Goal: Transaction & Acquisition: Purchase product/service

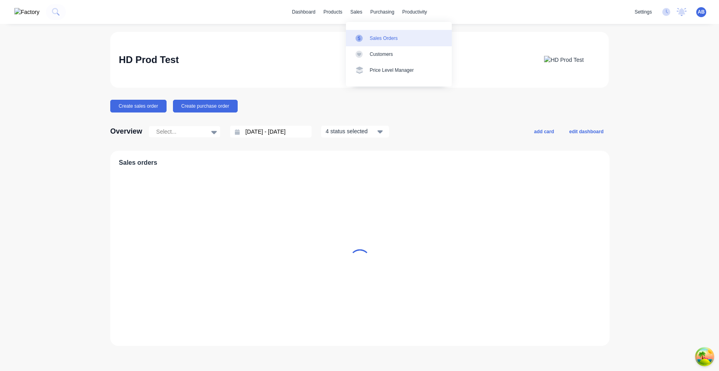
click at [368, 39] on link "Sales Orders" at bounding box center [399, 38] width 106 height 16
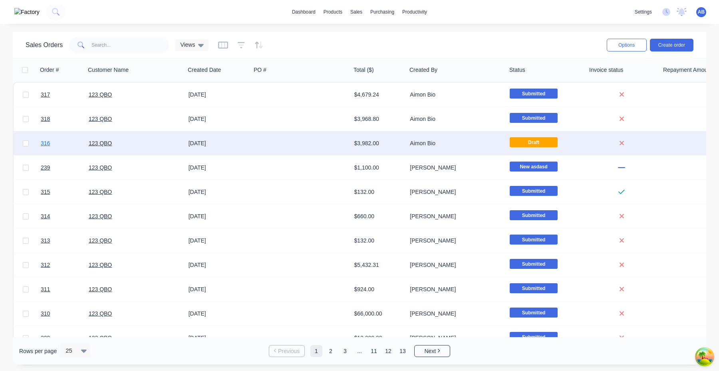
click at [48, 145] on span "316" at bounding box center [45, 143] width 9 height 8
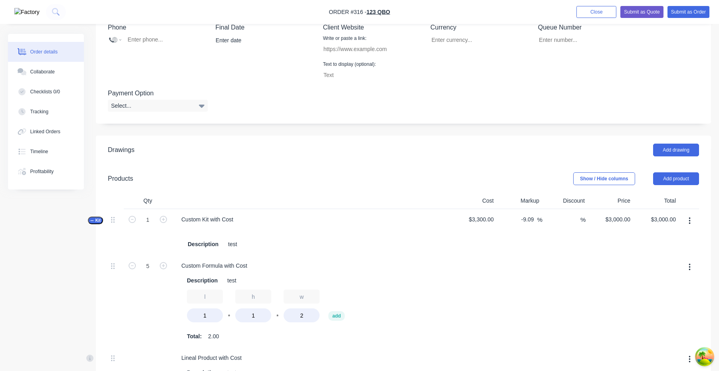
scroll to position [305, 0]
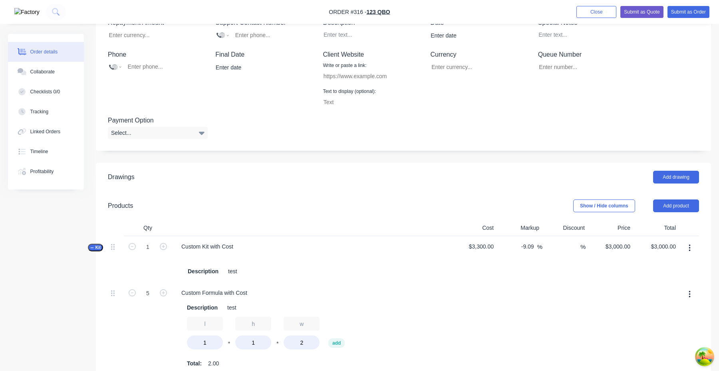
click at [601, 20] on nav "Order #316 - 123 QBO Add product Close Submit as Quote Submit as Order" at bounding box center [359, 12] width 719 height 24
click at [599, 12] on button "Close" at bounding box center [596, 12] width 40 height 12
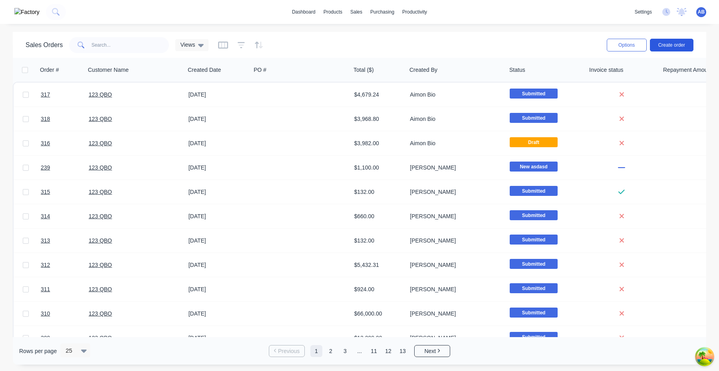
click at [678, 46] on button "Create order" at bounding box center [672, 45] width 44 height 13
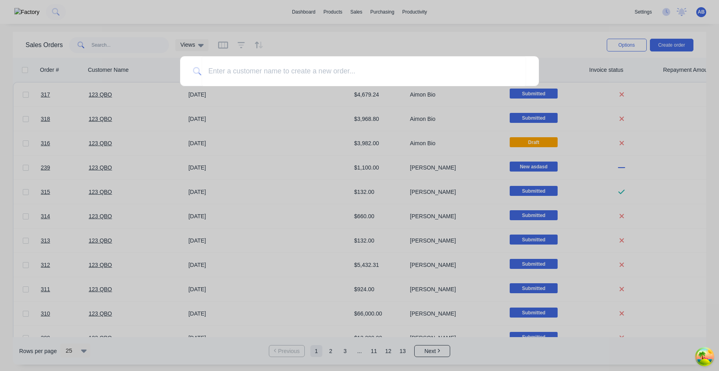
click at [551, 55] on div at bounding box center [359, 185] width 719 height 371
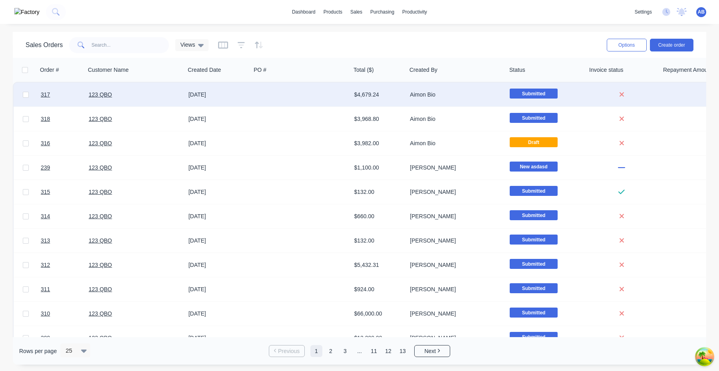
click at [102, 103] on div "123 QBO" at bounding box center [135, 95] width 100 height 24
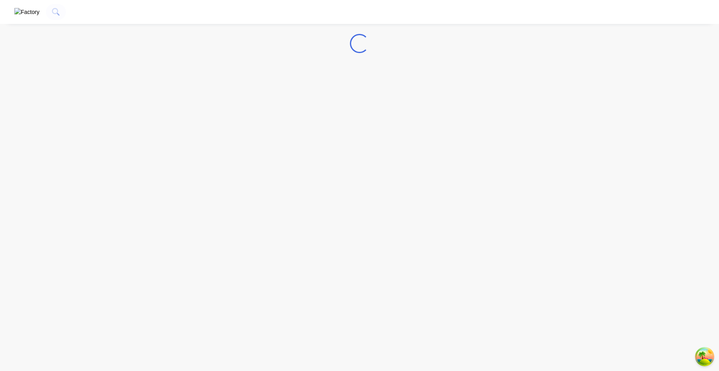
click at [107, 94] on div "Loading..." at bounding box center [359, 185] width 719 height 371
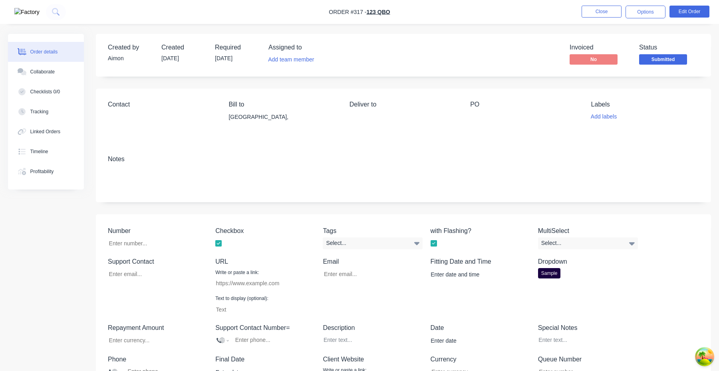
type input "19/10/2025"
type input "aimon@gmail.com"
type input "https://sample.com"
type input "$1,000.00"
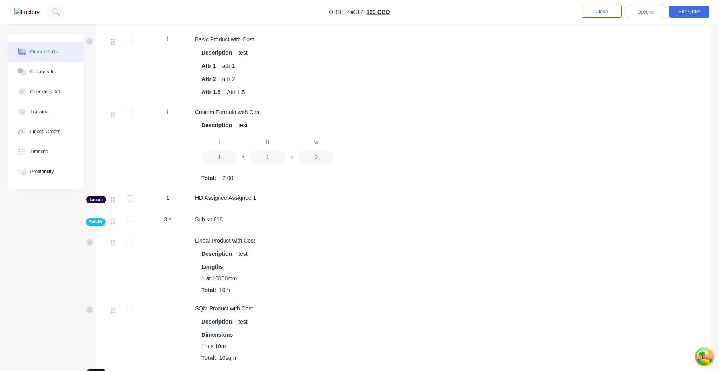
scroll to position [372, 0]
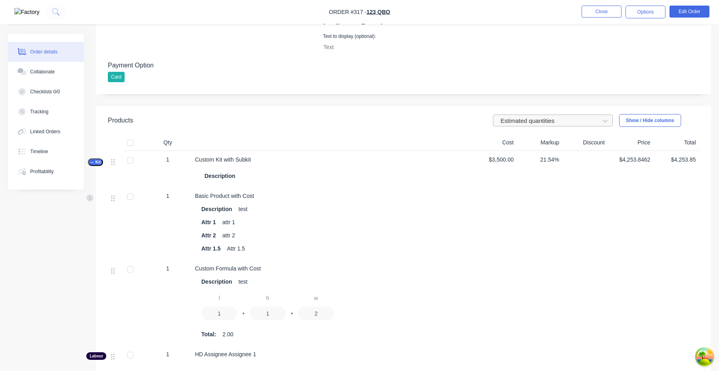
click at [523, 120] on div at bounding box center [547, 121] width 96 height 10
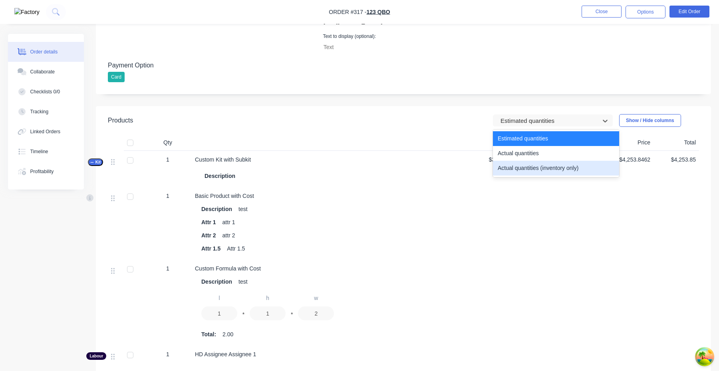
click at [517, 168] on div "Actual quantities (inventory only)" at bounding box center [556, 168] width 126 height 15
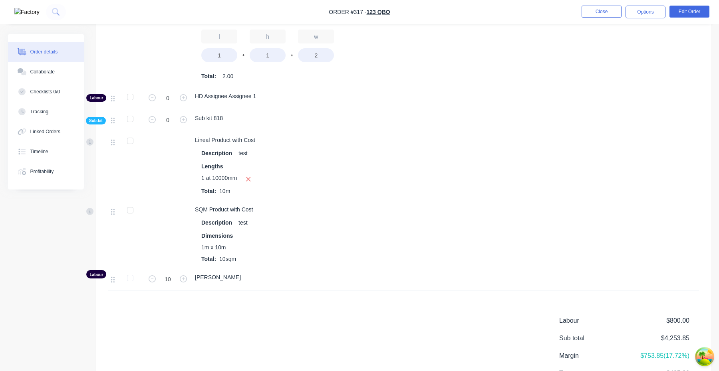
scroll to position [620, 0]
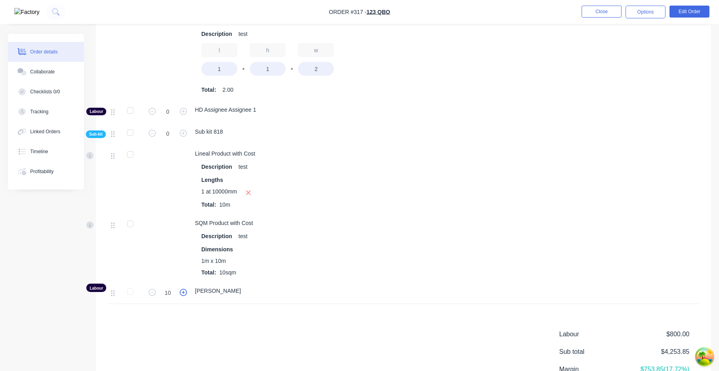
click at [182, 293] on icon "button" at bounding box center [183, 292] width 7 height 7
click at [158, 297] on input "11" at bounding box center [167, 293] width 21 height 12
click at [153, 293] on icon "button" at bounding box center [152, 292] width 7 height 7
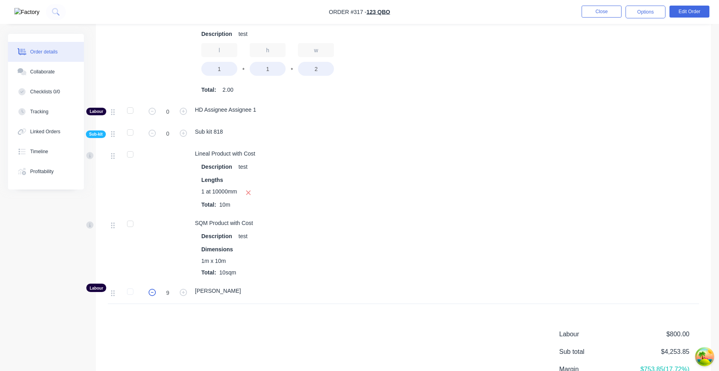
click at [153, 293] on icon "button" at bounding box center [152, 292] width 7 height 7
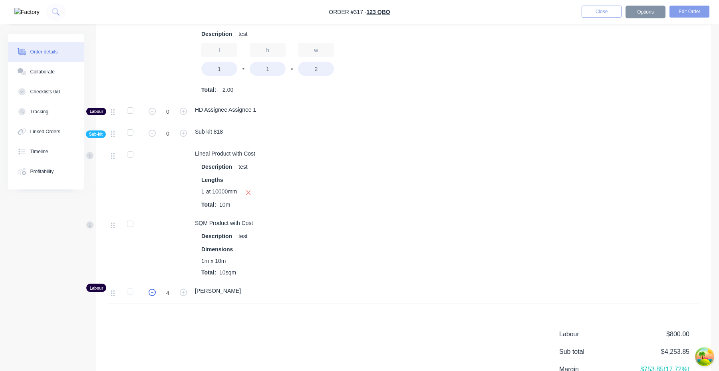
click at [153, 293] on icon "button" at bounding box center [152, 292] width 7 height 7
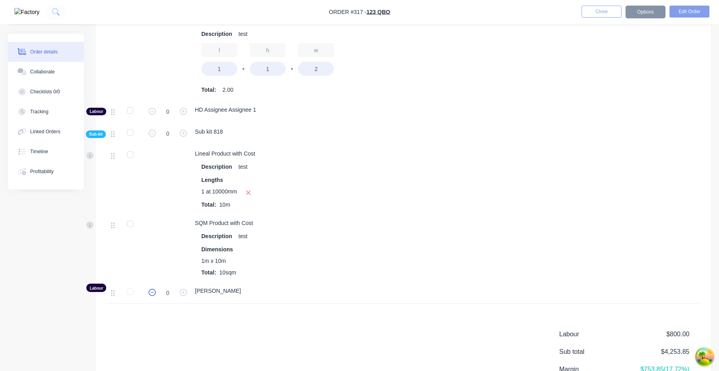
click at [153, 293] on icon "button" at bounding box center [152, 292] width 7 height 7
click at [184, 289] on button "button" at bounding box center [183, 292] width 10 height 8
type input "1"
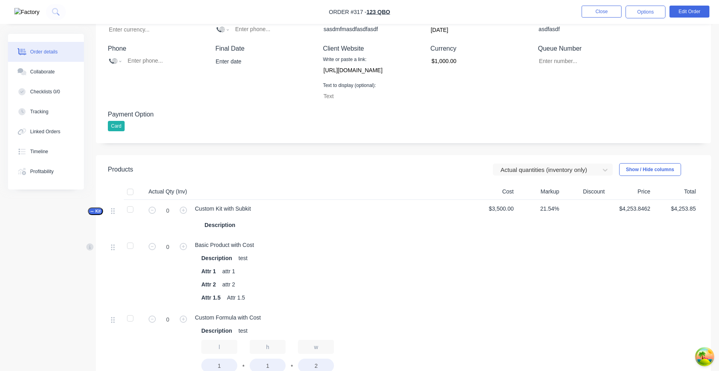
scroll to position [277, 0]
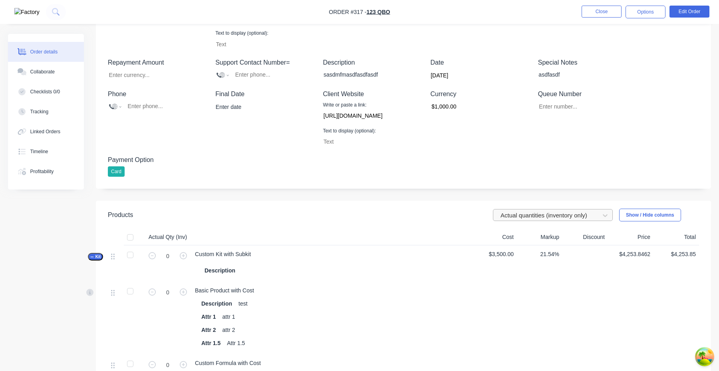
click at [529, 220] on div at bounding box center [547, 216] width 96 height 10
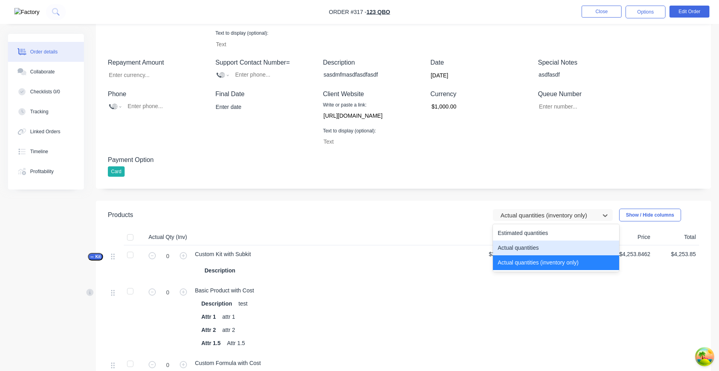
click at [525, 244] on div "Actual quantities" at bounding box center [556, 248] width 126 height 15
type input "1"
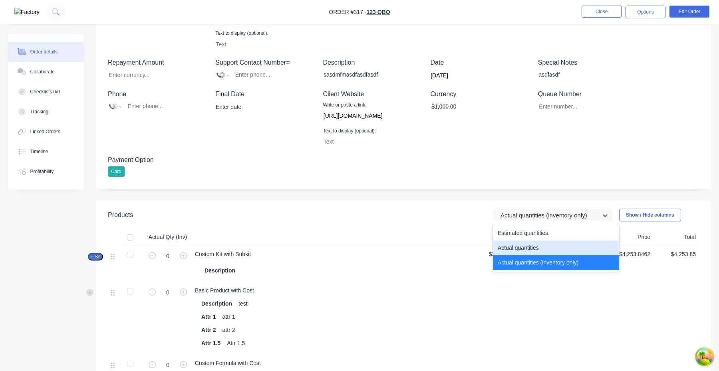
type input "5"
type input "7"
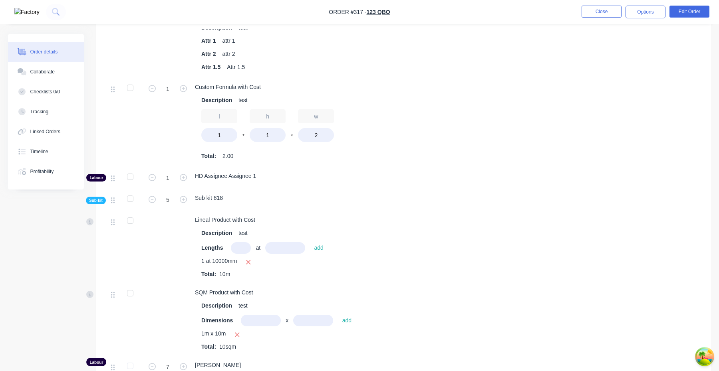
scroll to position [479, 0]
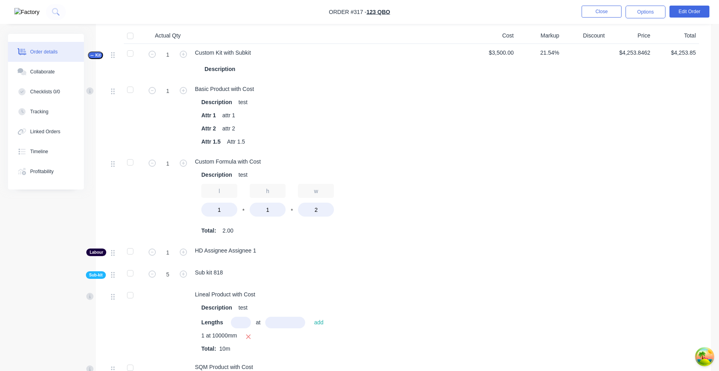
click at [96, 275] on span "Sub-kit" at bounding box center [96, 275] width 14 height 6
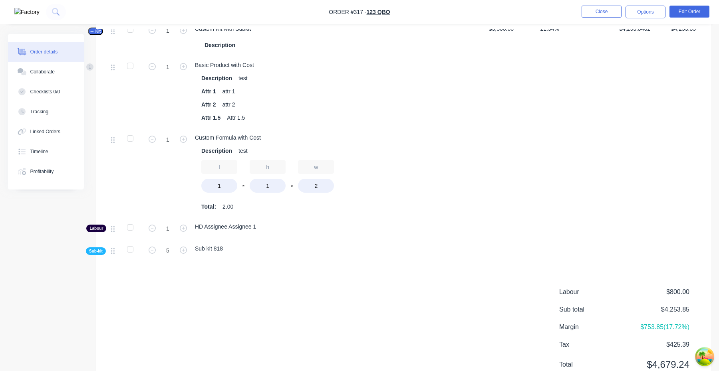
scroll to position [536, 0]
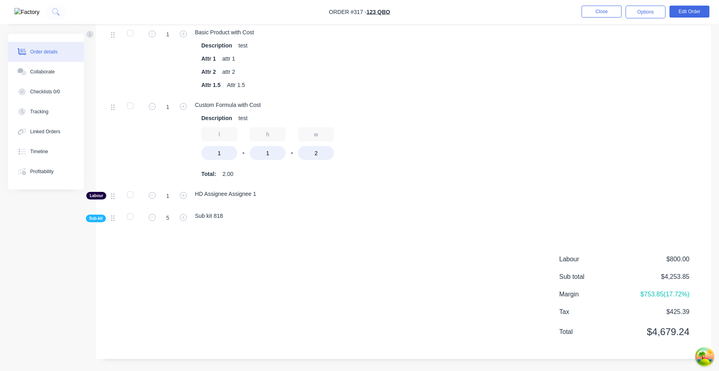
click at [99, 214] on div "Actual Qty Cost Markup Discount Price Total Kit 1 Custom Kit with Subkit Descri…" at bounding box center [403, 100] width 615 height 258
click at [99, 218] on span "Sub-kit" at bounding box center [96, 219] width 14 height 6
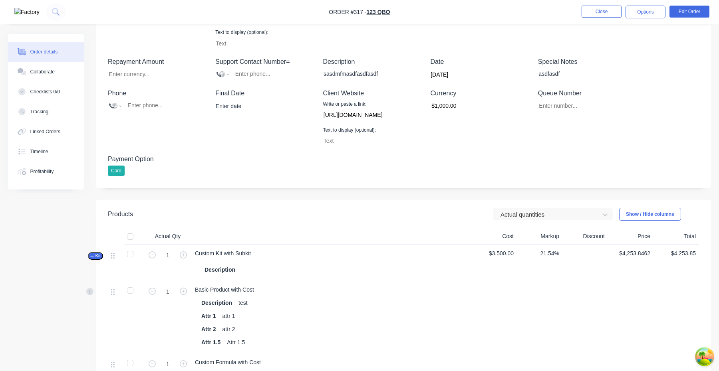
scroll to position [46, 0]
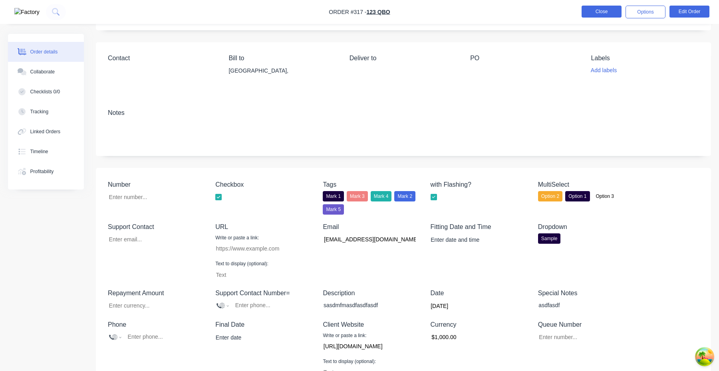
click at [592, 14] on button "Close" at bounding box center [601, 12] width 40 height 12
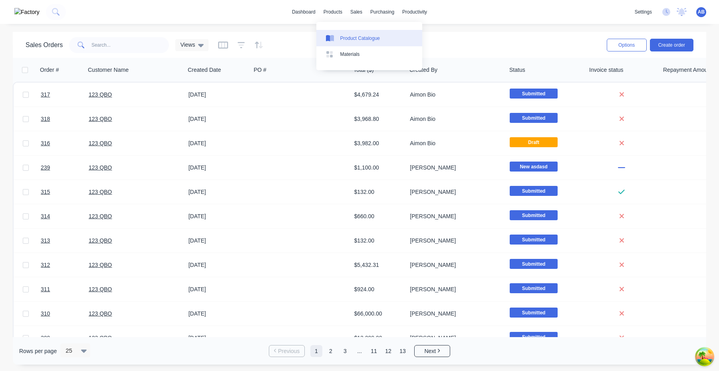
click at [351, 36] on div "Product Catalogue" at bounding box center [360, 38] width 40 height 7
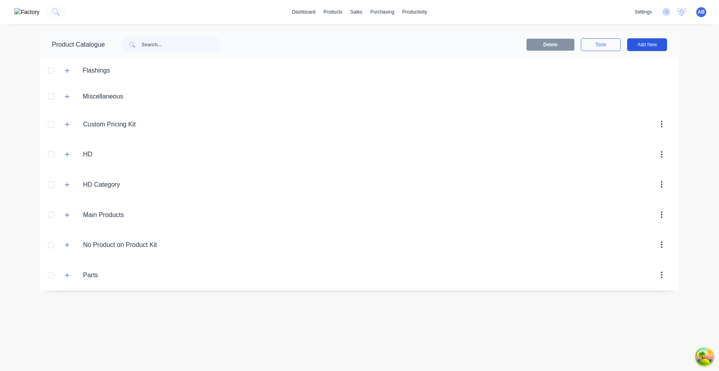
click at [664, 47] on button "Add New" at bounding box center [647, 44] width 40 height 13
click at [628, 97] on div "Product" at bounding box center [628, 97] width 61 height 12
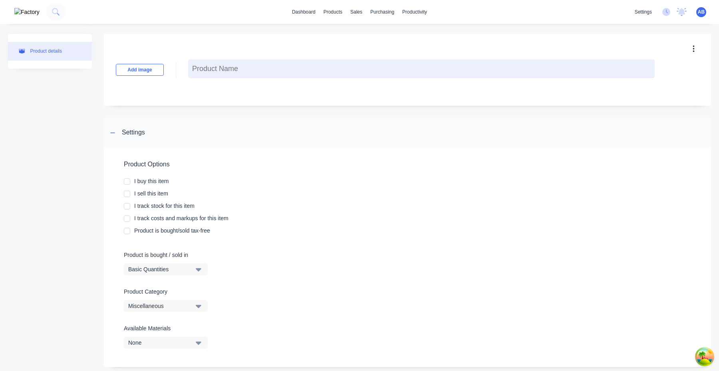
click at [252, 63] on textarea at bounding box center [421, 68] width 466 height 19
paste textarea "Custom Kit with Subkit"
type textarea "x"
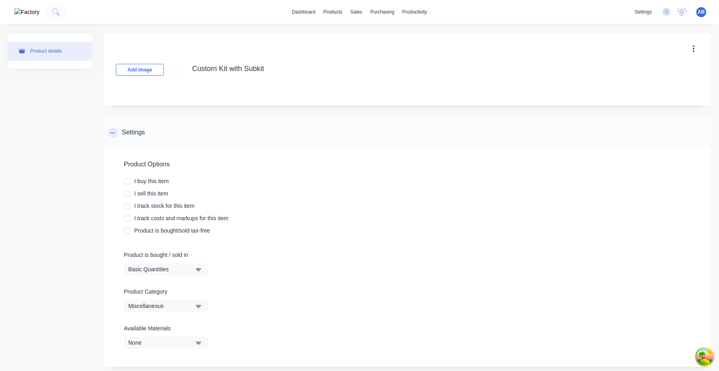
type textarea "Custom Kit with Subkit"
type textarea "x"
type textarea "Custom Kit with Subkit"
click at [221, 147] on div "Settings" at bounding box center [407, 133] width 607 height 30
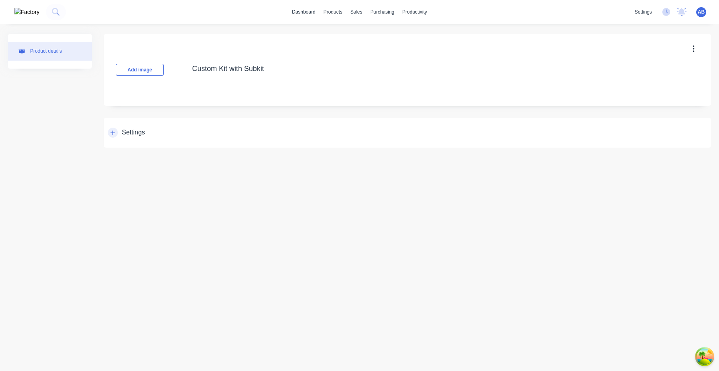
click at [119, 133] on div "Settings" at bounding box center [126, 133] width 37 height 10
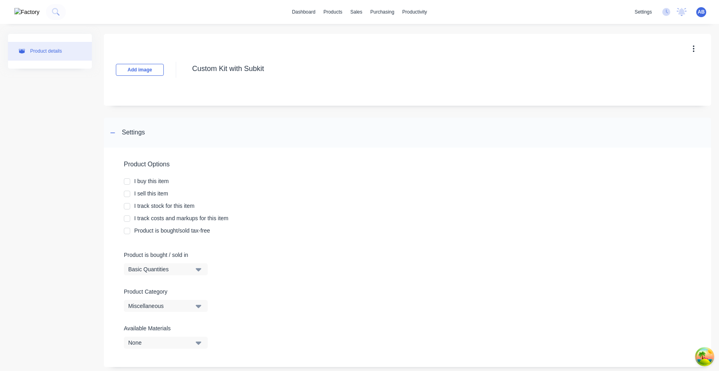
click at [128, 218] on div at bounding box center [127, 219] width 16 height 16
click at [129, 206] on div at bounding box center [127, 206] width 16 height 16
click at [146, 232] on div "Product is bought/sold tax-free" at bounding box center [172, 231] width 76 height 8
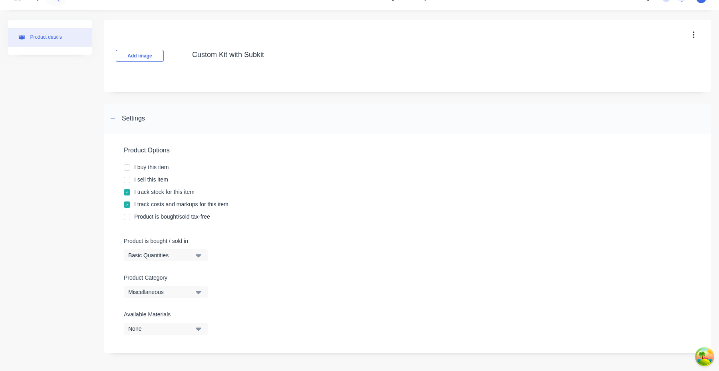
click at [171, 292] on div "Miscellaneous" at bounding box center [160, 292] width 64 height 8
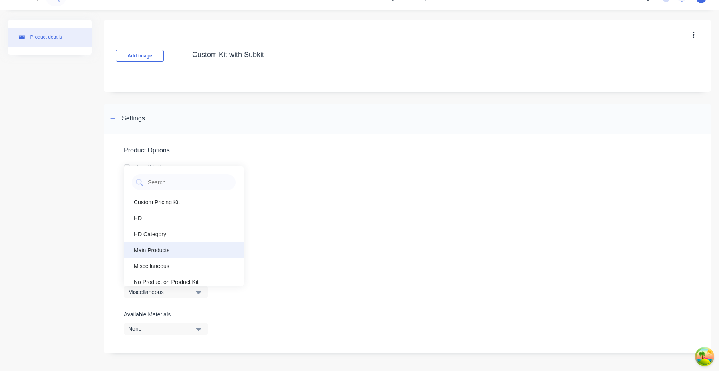
click at [168, 249] on div "Main Products" at bounding box center [184, 250] width 120 height 16
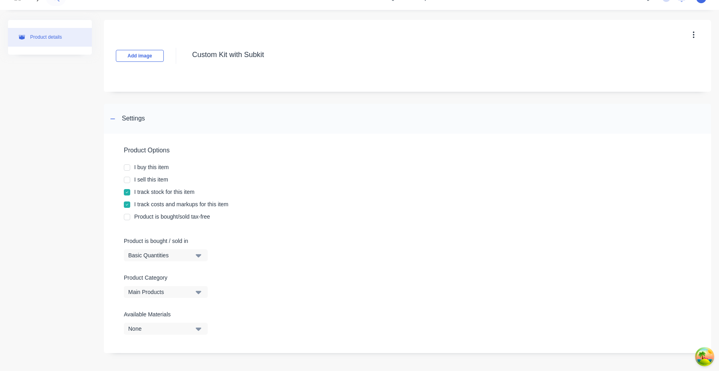
click at [191, 327] on div "None" at bounding box center [160, 329] width 64 height 8
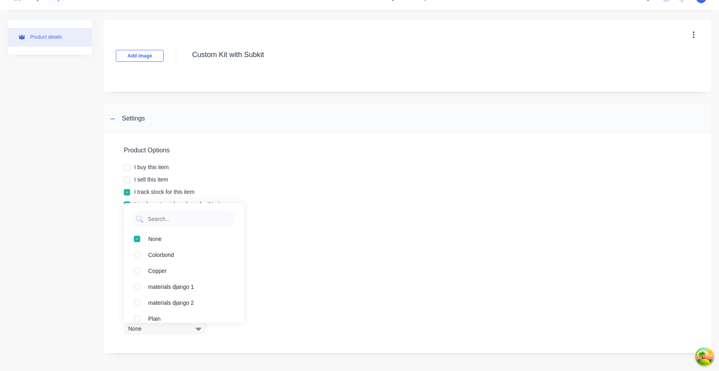
click at [191, 327] on div "None" at bounding box center [160, 329] width 64 height 8
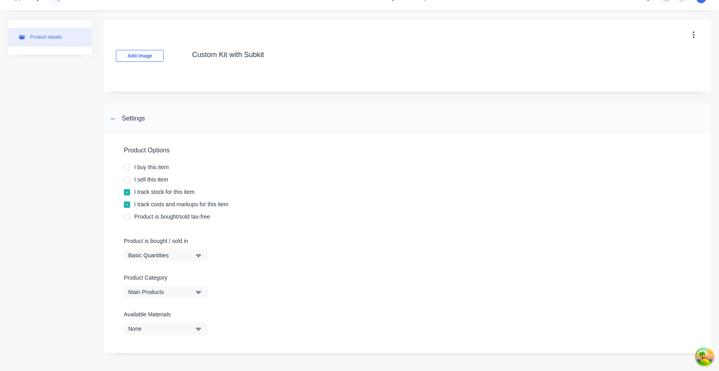
scroll to position [0, 0]
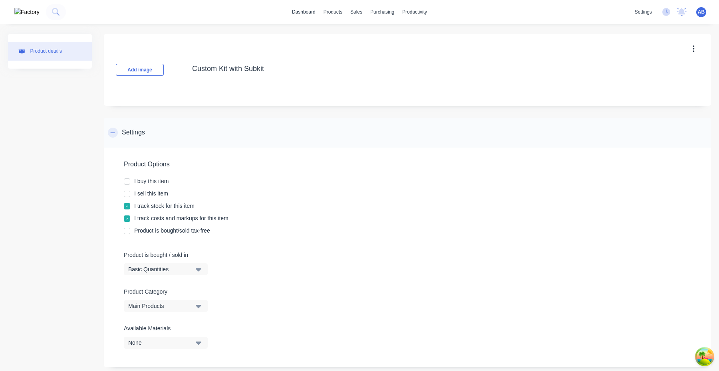
click at [116, 132] on div at bounding box center [113, 133] width 10 height 10
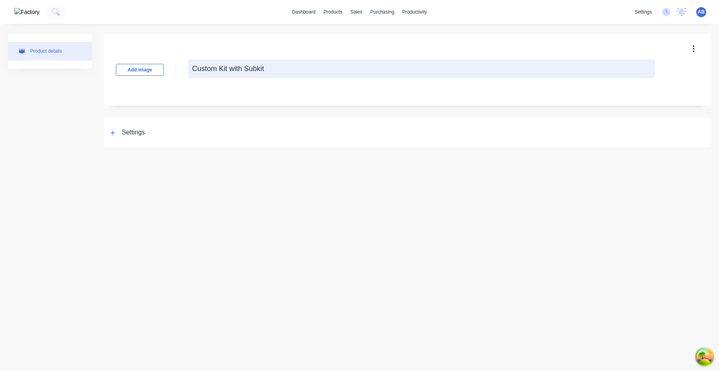
click at [311, 73] on textarea "Custom Kit with Subkit" at bounding box center [421, 68] width 466 height 19
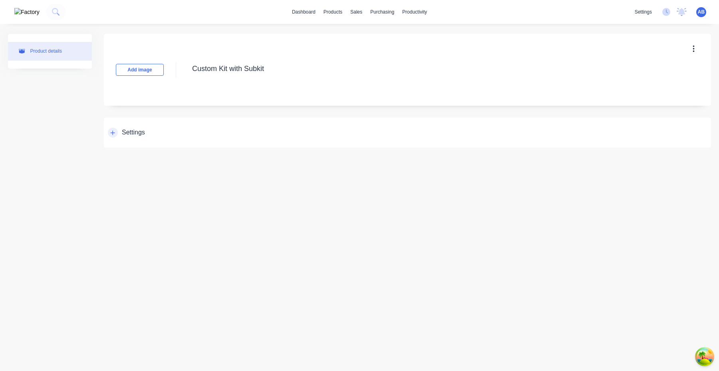
click at [114, 130] on div at bounding box center [113, 133] width 10 height 10
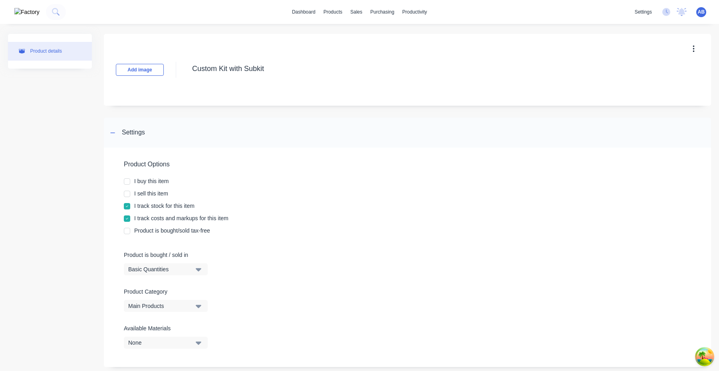
click at [129, 194] on div at bounding box center [127, 194] width 16 height 16
click at [129, 178] on div at bounding box center [127, 182] width 16 height 16
type textarea "x"
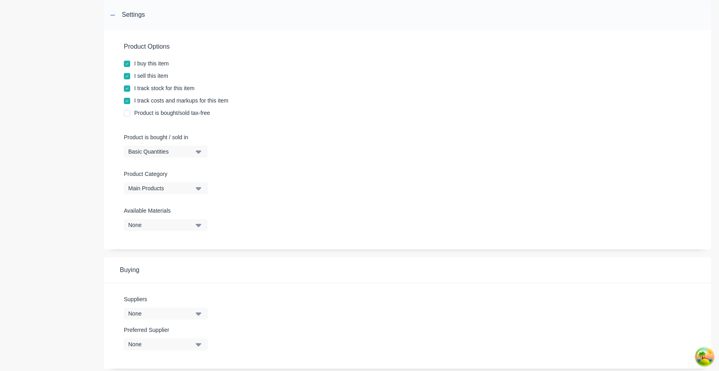
scroll to position [281, 0]
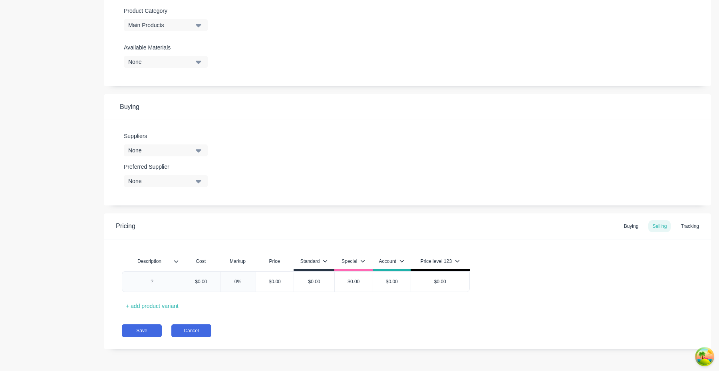
click at [198, 330] on button "Cancel" at bounding box center [191, 331] width 40 height 13
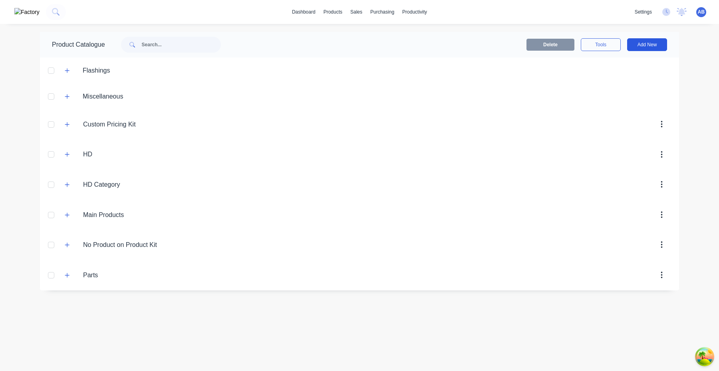
click at [656, 44] on button "Add New" at bounding box center [647, 44] width 40 height 13
click at [621, 111] on div "Product Kit" at bounding box center [628, 113] width 61 height 12
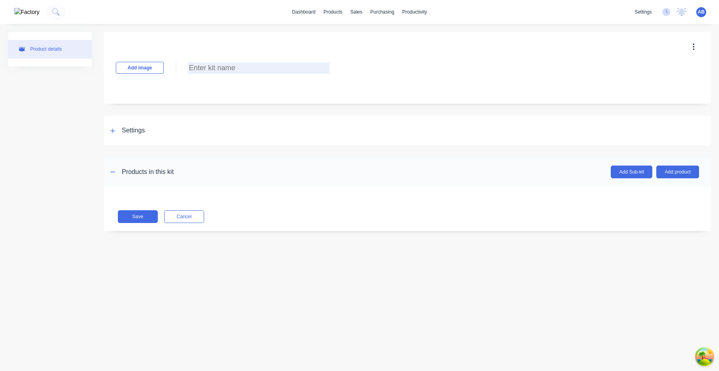
click at [270, 68] on input at bounding box center [258, 68] width 141 height 12
paste input "Custom Kit with Subkit"
type input "Custom Kit with Subkit"
click at [113, 134] on div at bounding box center [113, 131] width 10 height 10
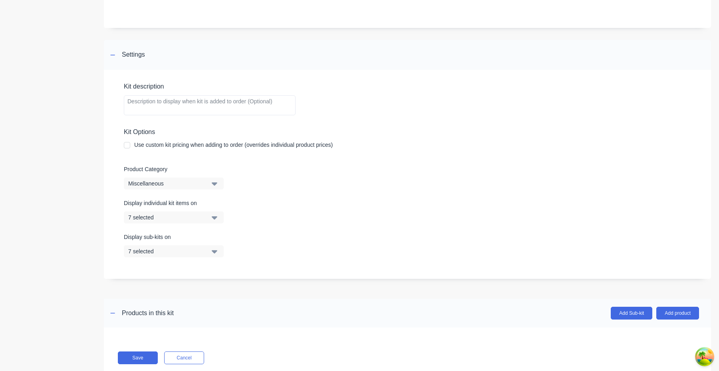
scroll to position [88, 0]
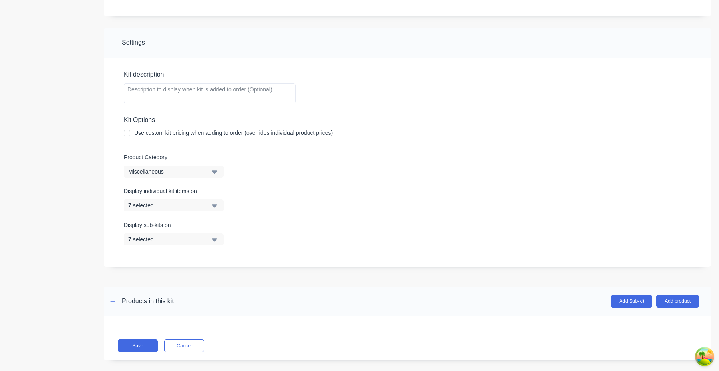
click at [129, 135] on div at bounding box center [127, 133] width 16 height 16
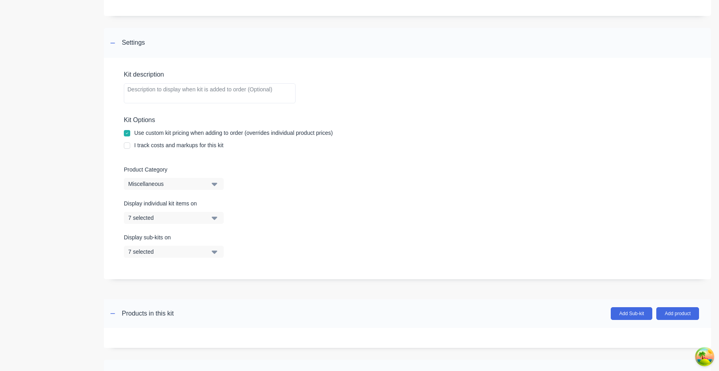
click at [128, 145] on div at bounding box center [127, 146] width 16 height 16
click at [170, 181] on div "Miscellaneous" at bounding box center [166, 184] width 77 height 8
click at [198, 187] on div "Miscellaneous" at bounding box center [166, 184] width 77 height 8
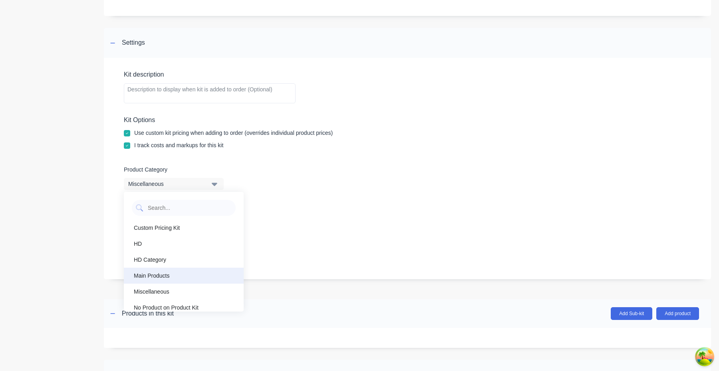
scroll to position [10, 0]
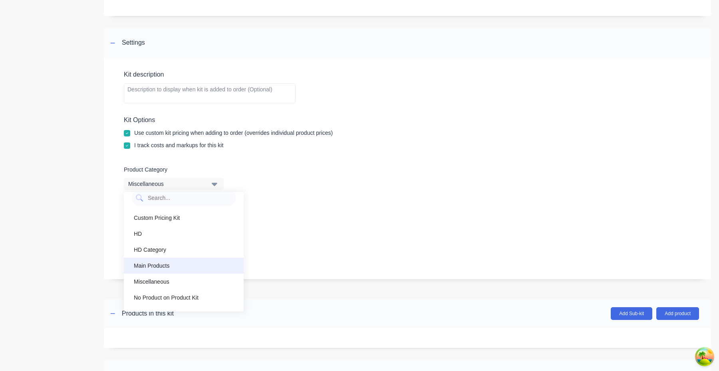
click at [173, 268] on div "Main Products" at bounding box center [184, 266] width 120 height 16
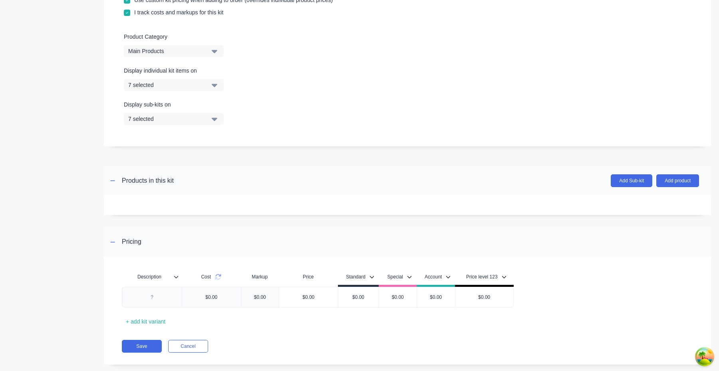
scroll to position [234, 0]
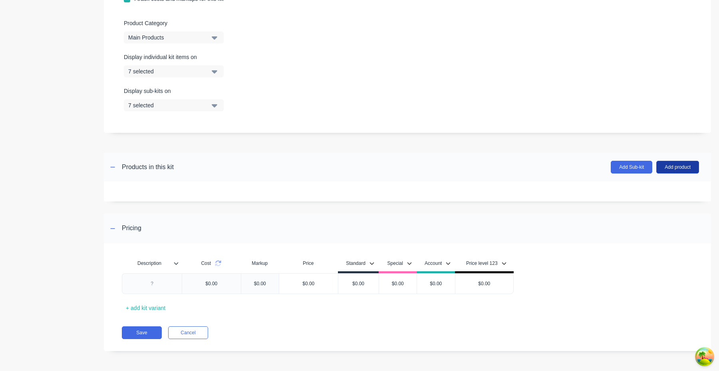
click at [670, 167] on button "Add product" at bounding box center [677, 167] width 43 height 13
click at [658, 188] on div "Product catalogue" at bounding box center [660, 188] width 61 height 12
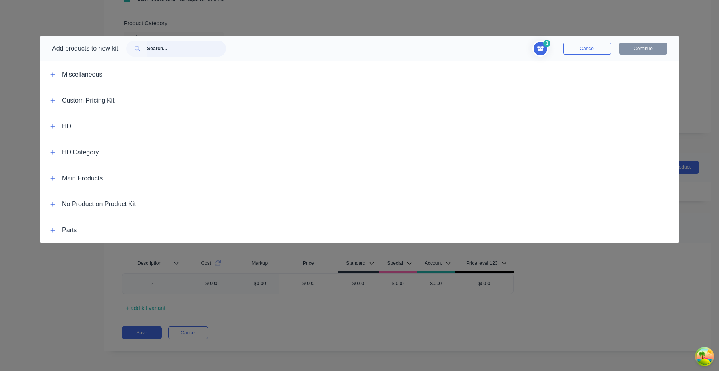
click at [173, 49] on input "text" at bounding box center [186, 49] width 79 height 16
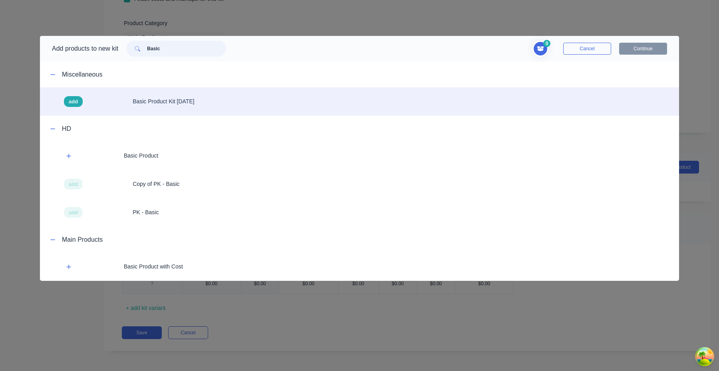
type input "Basic"
click at [73, 102] on span "add" at bounding box center [73, 102] width 9 height 8
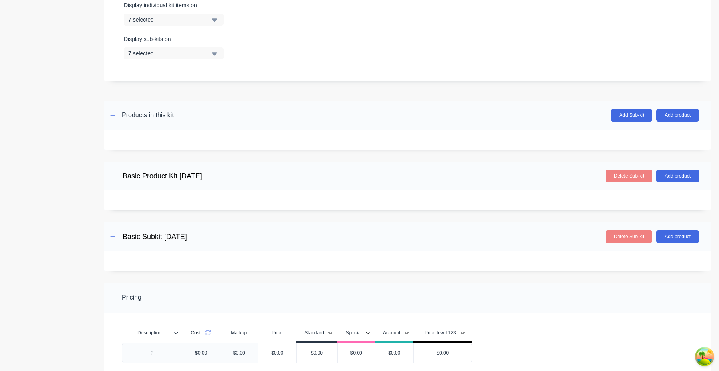
scroll to position [285, 0]
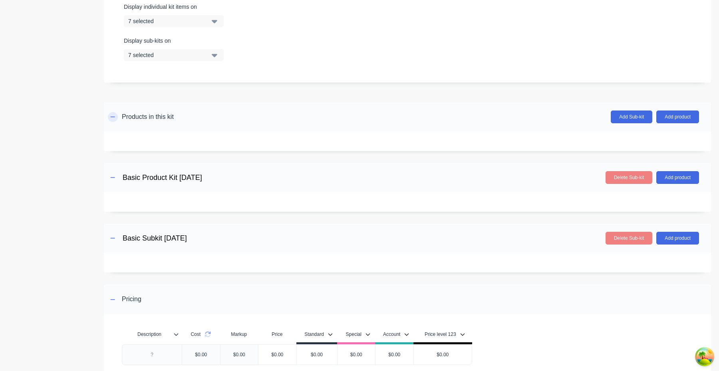
click at [116, 117] on button "button" at bounding box center [113, 117] width 10 height 10
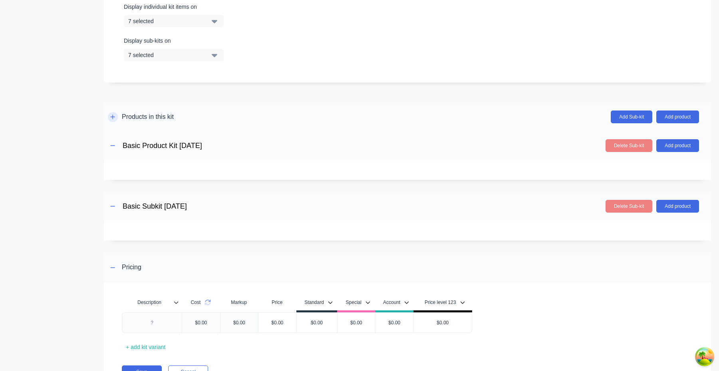
click at [114, 116] on icon "button" at bounding box center [112, 117] width 5 height 6
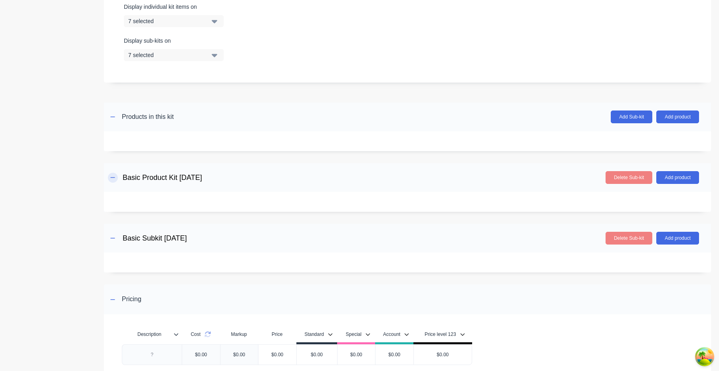
click at [117, 178] on button "button" at bounding box center [113, 178] width 10 height 10
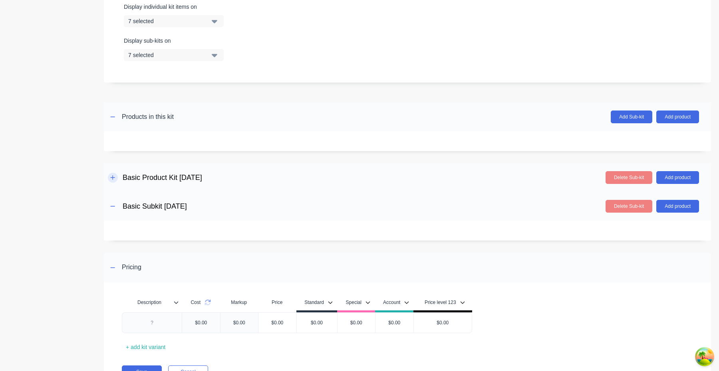
click at [117, 178] on button "button" at bounding box center [113, 178] width 10 height 10
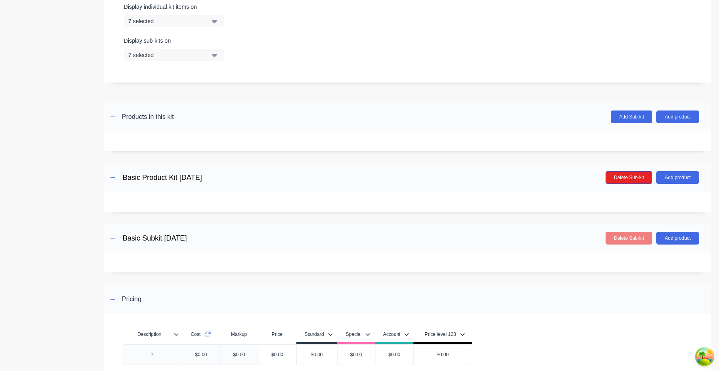
click at [640, 178] on button "Delete Sub-kit" at bounding box center [628, 177] width 47 height 13
type input "Basic Subkit April 23 1744"
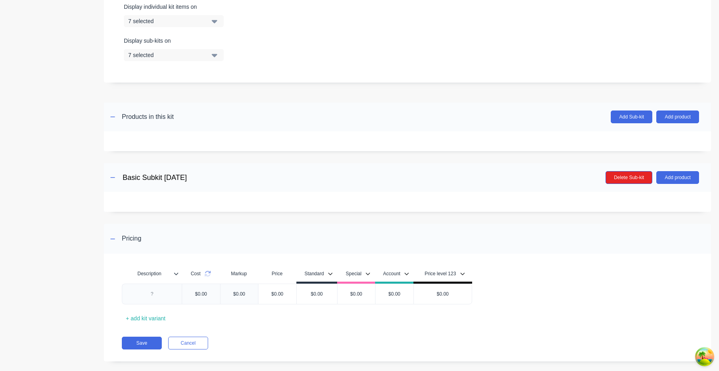
click at [640, 178] on button "Delete Sub-kit" at bounding box center [628, 177] width 47 height 13
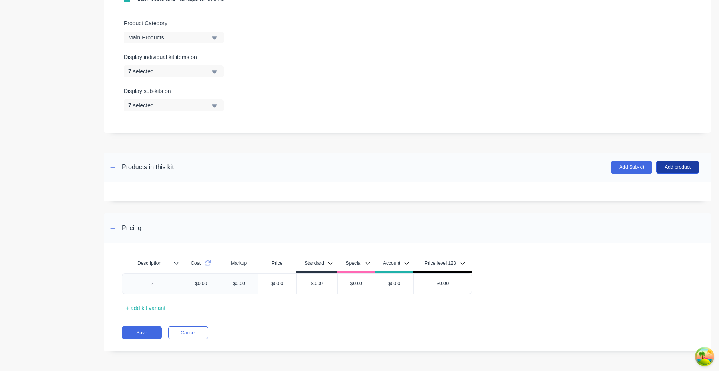
click at [666, 170] on button "Add product" at bounding box center [677, 167] width 43 height 13
click at [660, 192] on div "Product catalogue" at bounding box center [660, 188] width 61 height 12
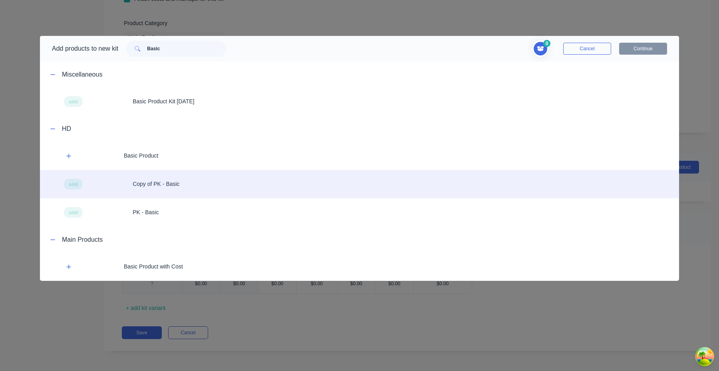
scroll to position [40, 0]
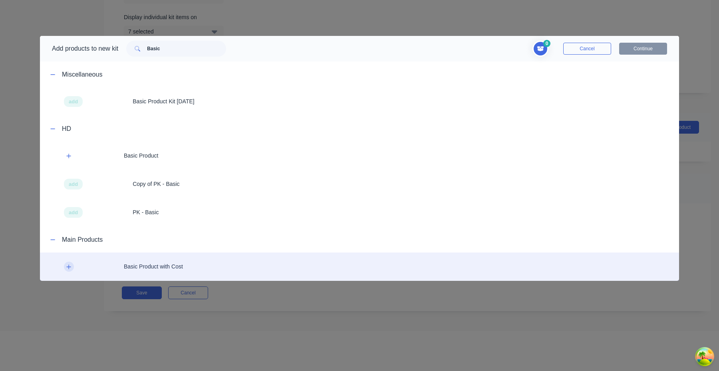
click at [70, 267] on icon "button" at bounding box center [68, 267] width 5 height 6
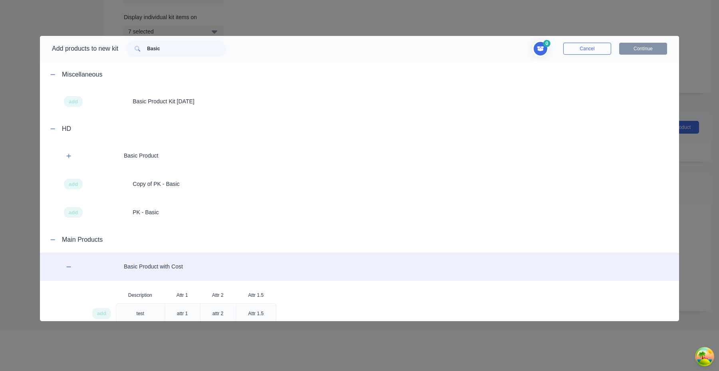
scroll to position [15, 0]
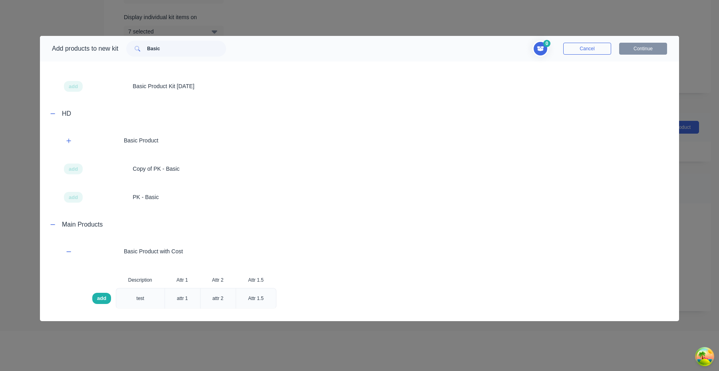
click at [106, 295] on span "add" at bounding box center [101, 299] width 9 height 8
click at [105, 301] on span "add" at bounding box center [101, 299] width 9 height 8
type input "2"
click at [247, 300] on div "Attr 1.5" at bounding box center [256, 299] width 28 height 20
click at [540, 44] on span "Toggle cart dropdown" at bounding box center [540, 48] width 17 height 17
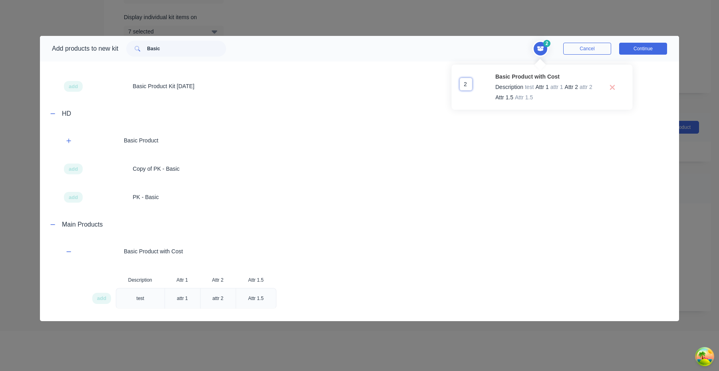
click at [466, 86] on input "2" at bounding box center [465, 84] width 13 height 13
type input "1"
click at [494, 56] on div "1 1 1 ? Basic Product with Cost Description test Attr 1 attr 1 Attr 2 attr 2 At…" at bounding box center [450, 49] width 433 height 16
click at [652, 53] on button "Continue" at bounding box center [643, 49] width 48 height 12
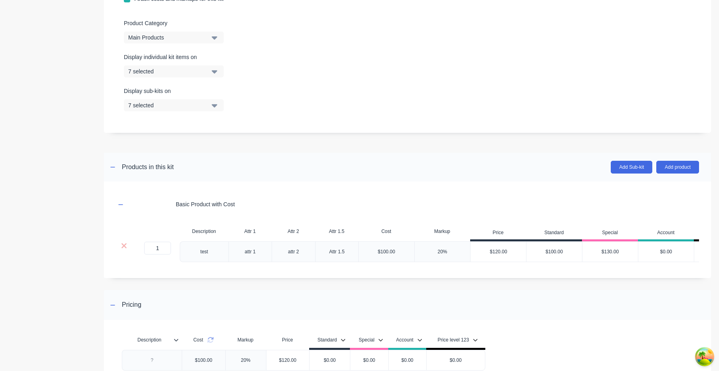
scroll to position [311, 0]
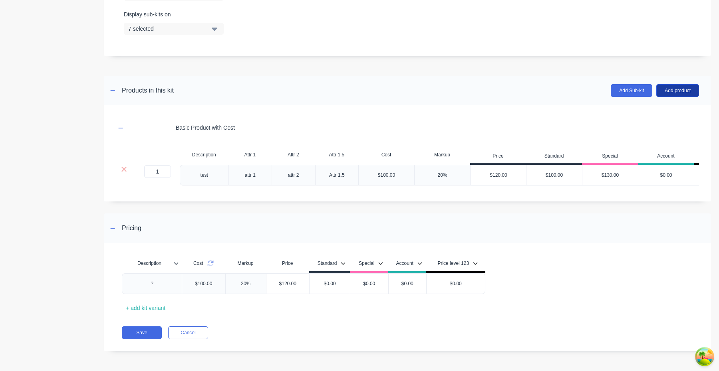
click at [670, 91] on button "Add product" at bounding box center [677, 90] width 43 height 13
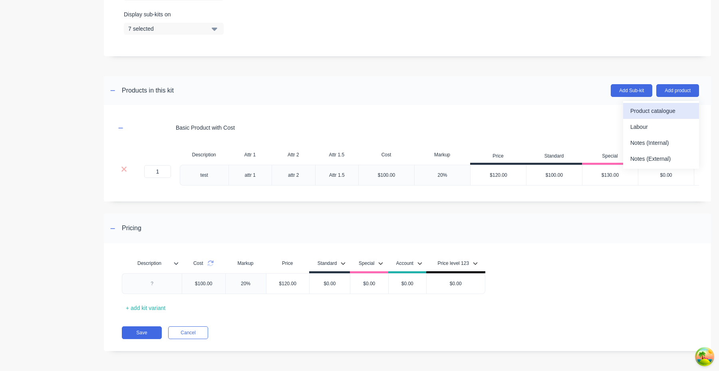
click at [642, 117] on button "Product catalogue" at bounding box center [661, 111] width 76 height 16
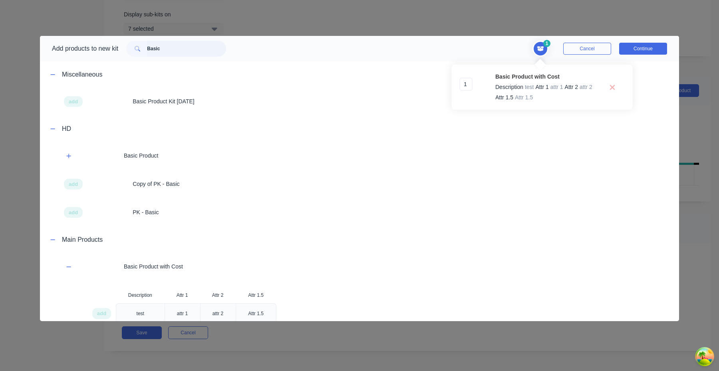
click at [194, 53] on input "Basic" at bounding box center [186, 49] width 79 height 16
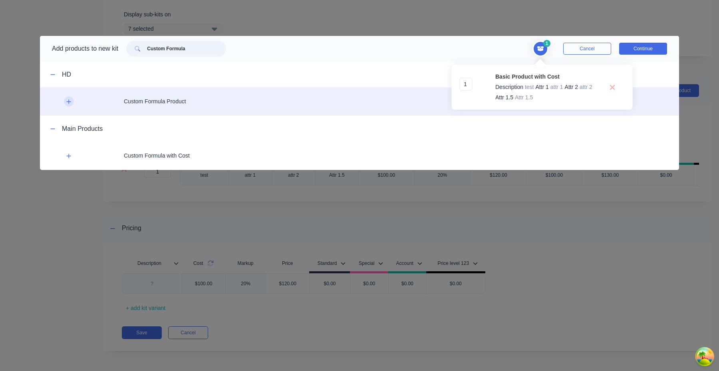
type input "Custom Formula"
click at [71, 102] on button "button" at bounding box center [69, 102] width 10 height 10
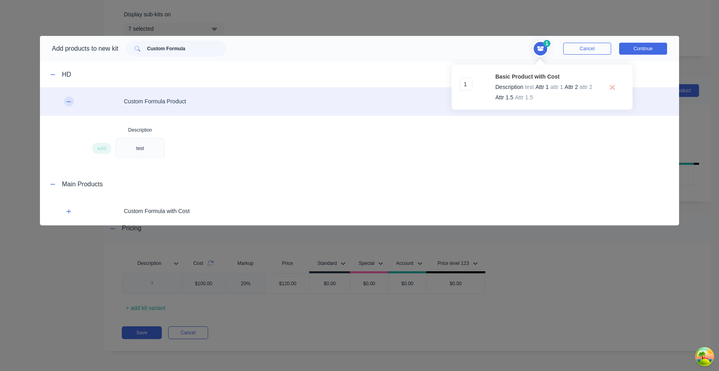
click at [71, 102] on button "button" at bounding box center [69, 102] width 10 height 10
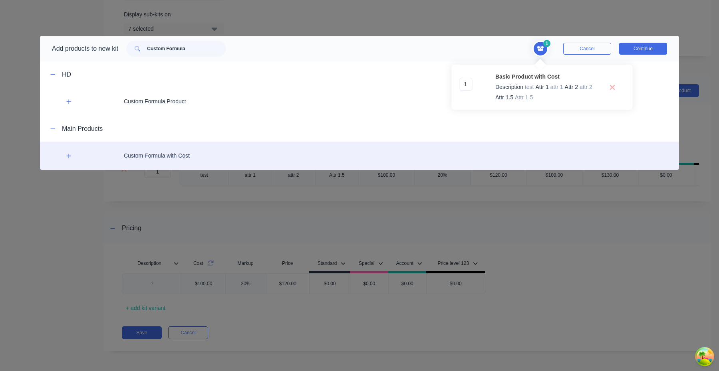
click at [161, 153] on div "Custom Formula with Cost" at bounding box center [359, 156] width 639 height 28
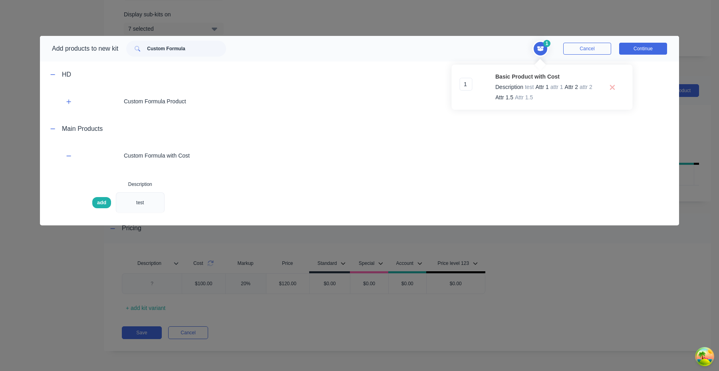
click at [100, 208] on div "add" at bounding box center [101, 202] width 19 height 11
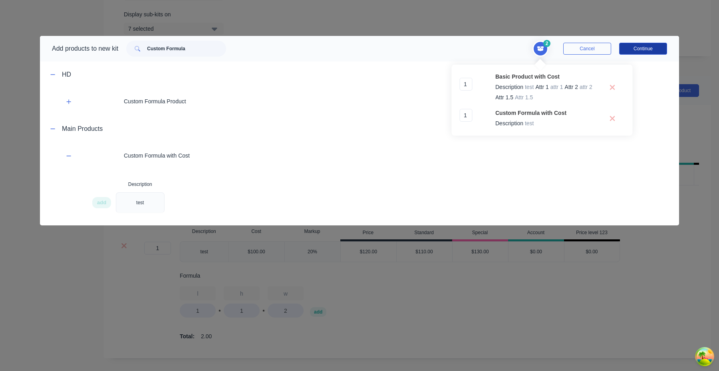
click at [646, 47] on button "Continue" at bounding box center [643, 49] width 48 height 12
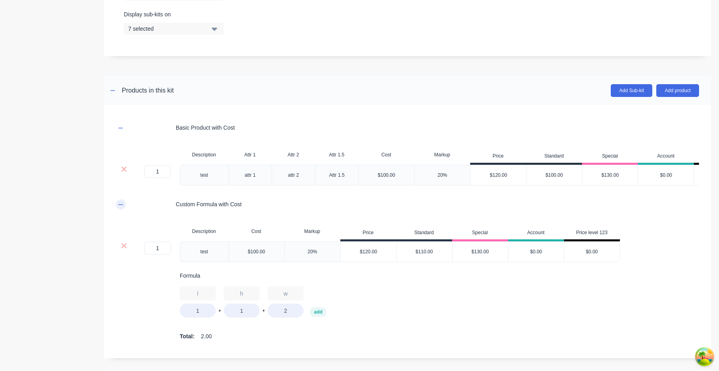
click at [122, 204] on icon "button" at bounding box center [120, 205] width 5 height 6
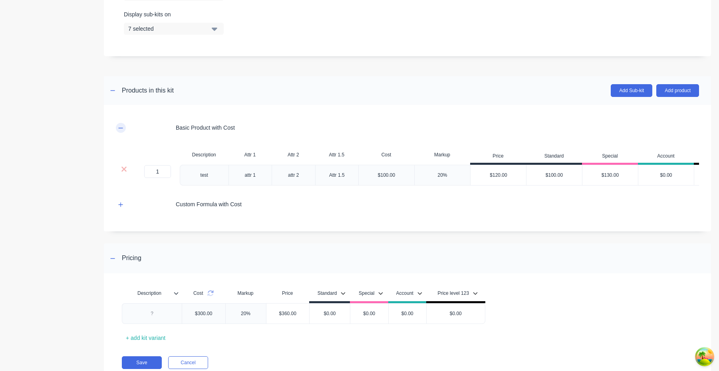
click at [122, 128] on icon "button" at bounding box center [121, 128] width 4 height 0
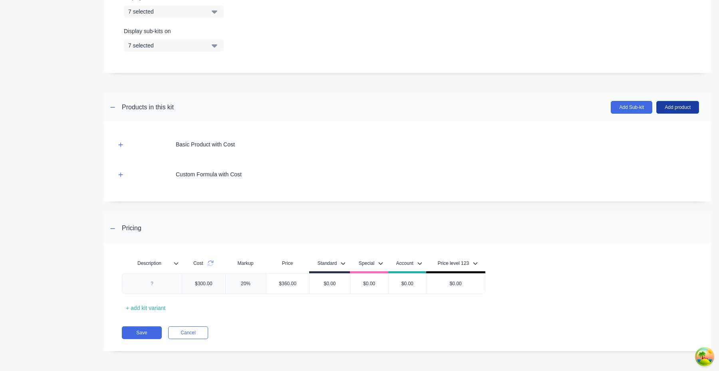
click at [676, 108] on button "Add product" at bounding box center [677, 107] width 43 height 13
click at [661, 136] on button "Labour" at bounding box center [661, 144] width 76 height 16
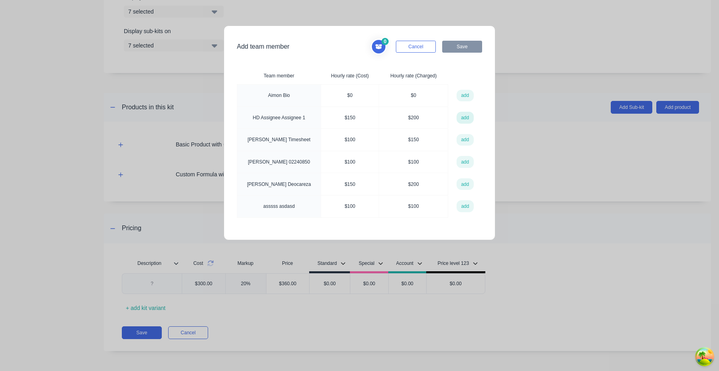
click at [469, 117] on button "add" at bounding box center [464, 118] width 17 height 12
click at [468, 44] on button "Save" at bounding box center [462, 47] width 40 height 12
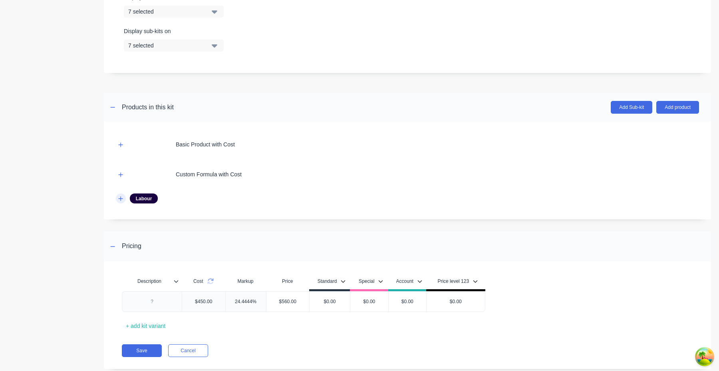
click at [123, 199] on button "button" at bounding box center [121, 199] width 10 height 10
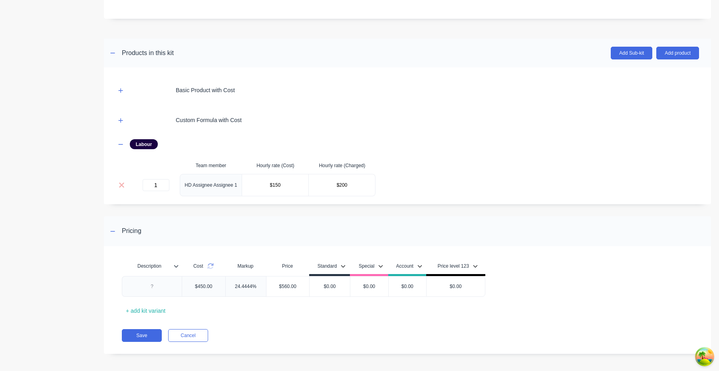
scroll to position [351, 0]
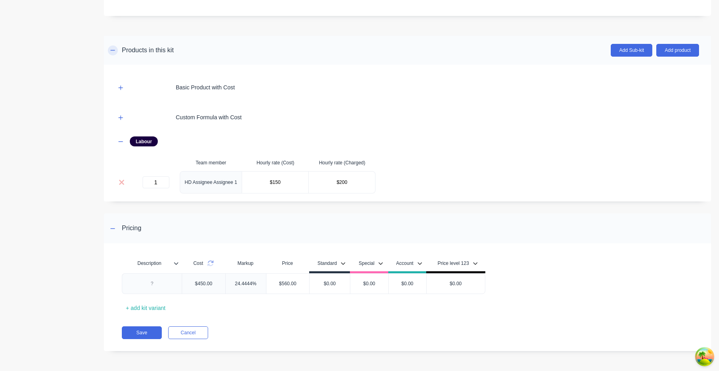
click at [115, 48] on icon "button" at bounding box center [112, 51] width 5 height 6
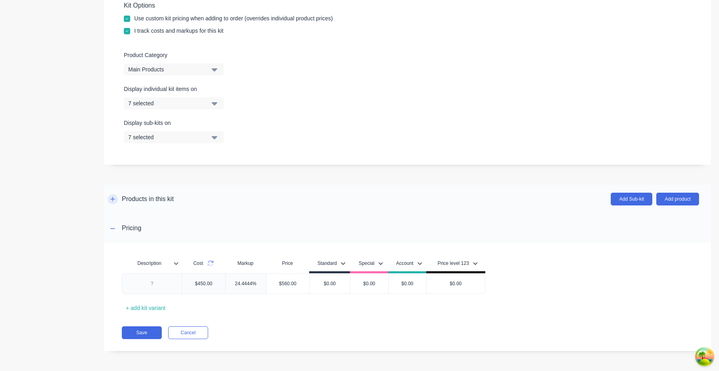
scroll to position [202, 0]
click at [115, 228] on div at bounding box center [113, 229] width 10 height 10
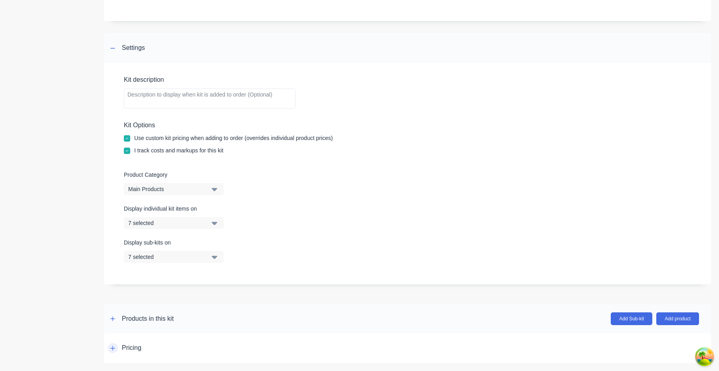
click at [115, 345] on div at bounding box center [113, 348] width 10 height 10
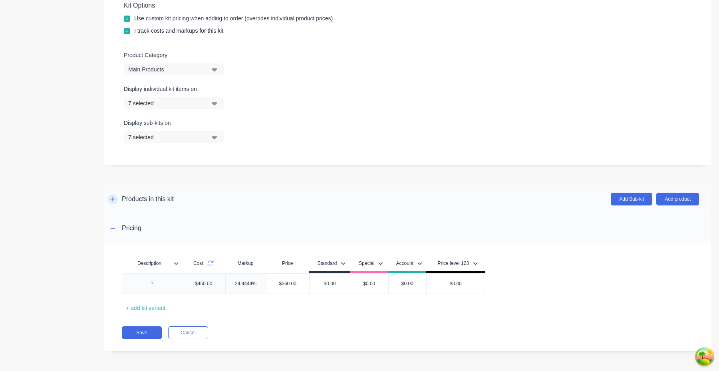
click at [113, 203] on button "button" at bounding box center [113, 199] width 10 height 10
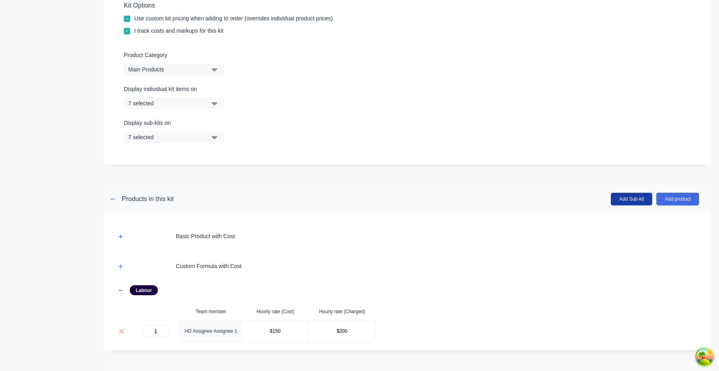
click at [628, 198] on button "Add Sub-kit" at bounding box center [631, 199] width 42 height 13
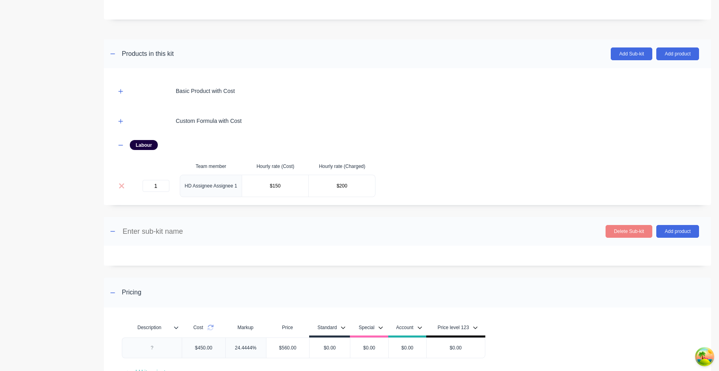
scroll to position [397, 0]
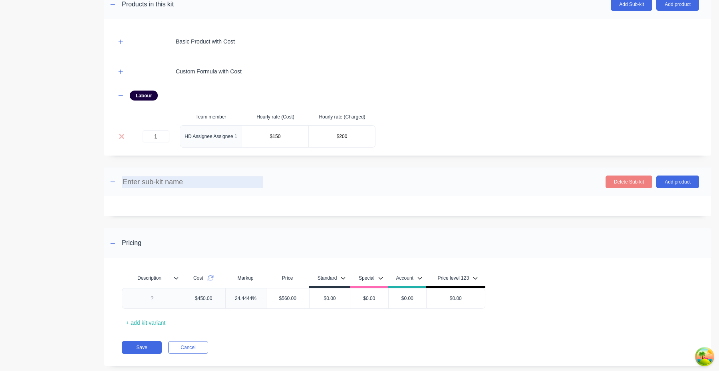
click at [187, 181] on input at bounding box center [192, 182] width 141 height 12
paste input "Sub kit 818"
type input "Sub kit 818"
click at [337, 213] on div at bounding box center [407, 206] width 607 height 20
click at [681, 179] on button "Add product" at bounding box center [677, 182] width 43 height 13
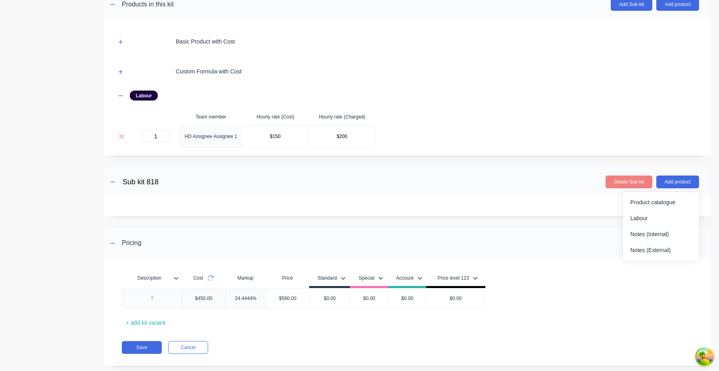
click at [672, 193] on div "Product catalogue Labour Notes (Internal) Notes (External)" at bounding box center [661, 226] width 76 height 68
click at [672, 195] on button "Product catalogue" at bounding box center [661, 202] width 76 height 16
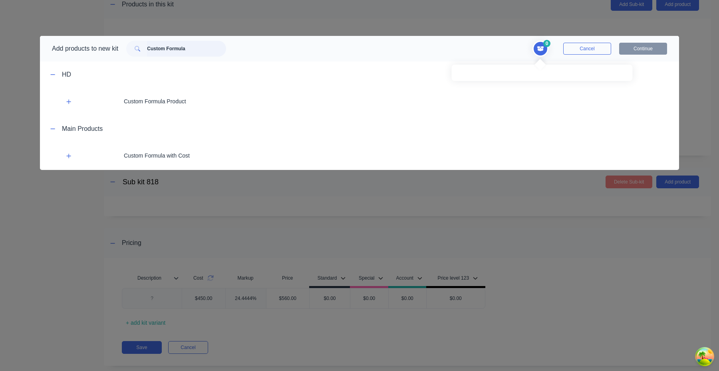
click at [204, 51] on input "Custom Formula" at bounding box center [186, 49] width 79 height 16
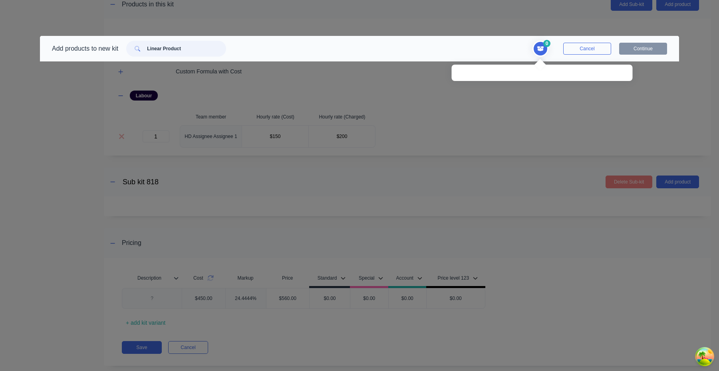
click at [184, 49] on input "Linear Product" at bounding box center [186, 49] width 79 height 16
type input "Linear"
click at [187, 47] on input "Linear" at bounding box center [186, 49] width 79 height 16
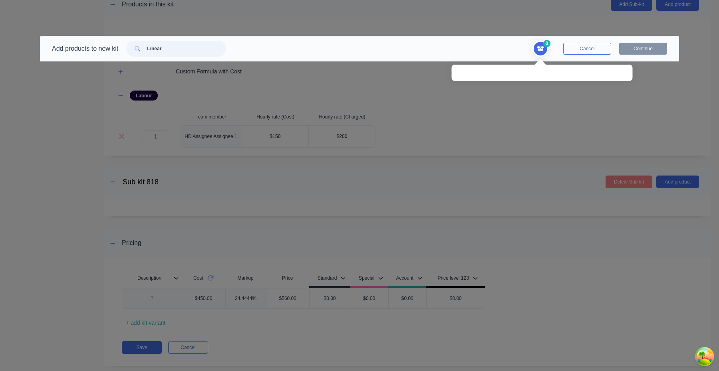
click at [187, 47] on input "Linear" at bounding box center [186, 49] width 79 height 16
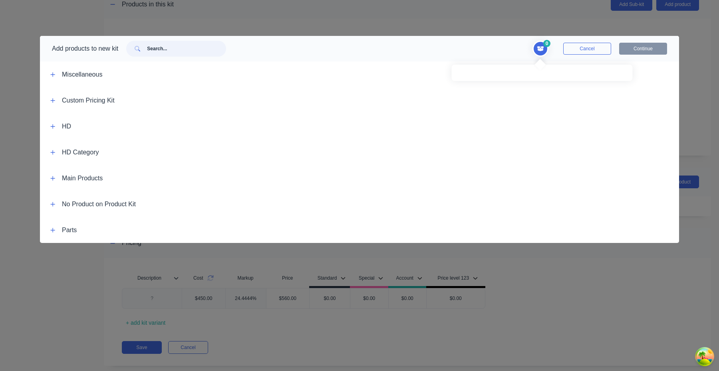
click at [187, 50] on input "text" at bounding box center [186, 49] width 79 height 16
type input "Kit"
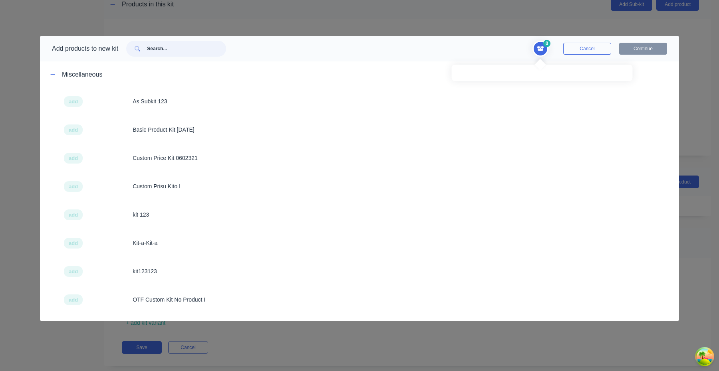
type input "Q"
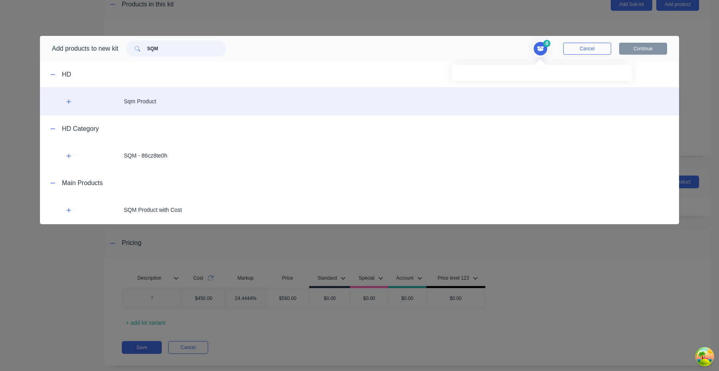
type input "SQM"
click at [149, 106] on div "Sqm Product" at bounding box center [359, 101] width 639 height 28
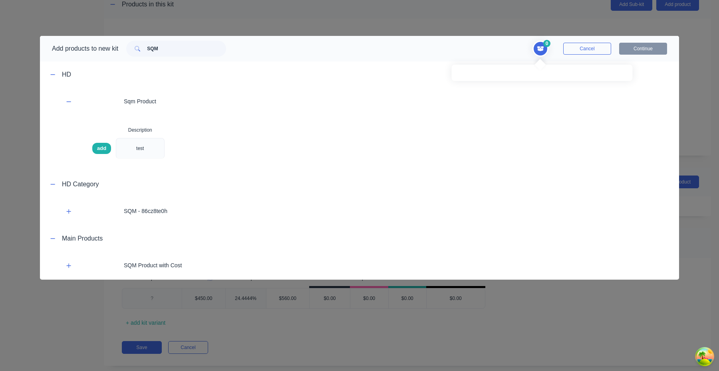
click at [104, 149] on span "add" at bounding box center [101, 149] width 9 height 8
click at [642, 48] on button "Continue" at bounding box center [643, 49] width 48 height 12
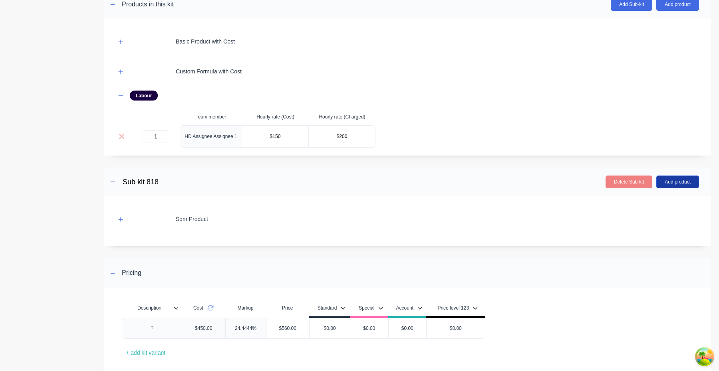
click at [691, 177] on button "Add product" at bounding box center [677, 182] width 43 height 13
click at [638, 215] on div "Labour" at bounding box center [660, 219] width 61 height 12
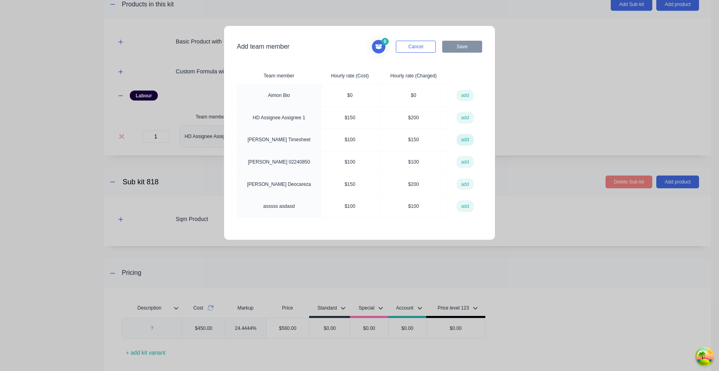
click at [465, 141] on button "add" at bounding box center [464, 140] width 17 height 12
click at [462, 46] on button "Save" at bounding box center [462, 47] width 40 height 12
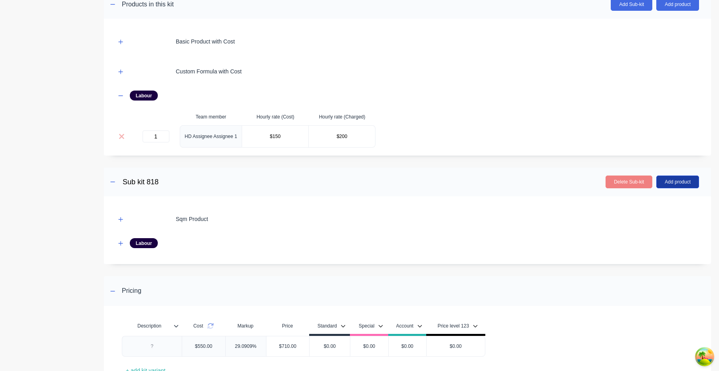
click at [678, 180] on button "Add product" at bounding box center [677, 182] width 43 height 13
click at [661, 202] on div "Product catalogue" at bounding box center [660, 203] width 61 height 12
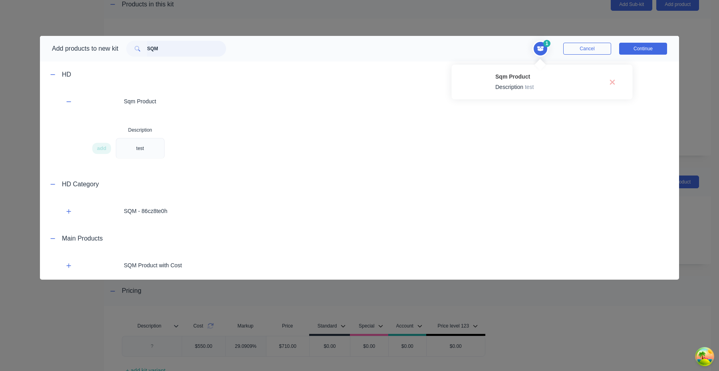
click at [206, 49] on input "SQM" at bounding box center [186, 49] width 79 height 16
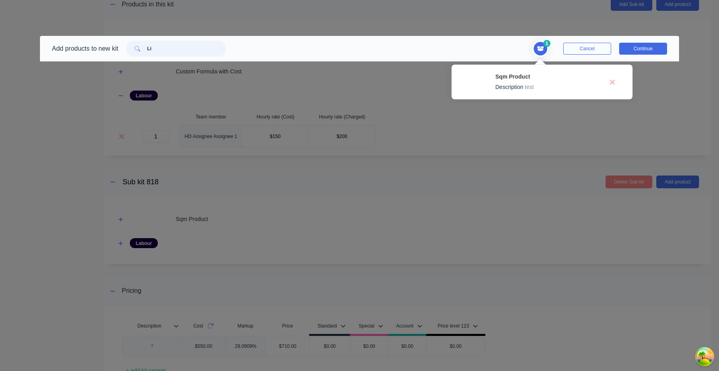
type input "L"
click at [613, 84] on icon "Delete Sqm Product from cart" at bounding box center [612, 81] width 5 height 5
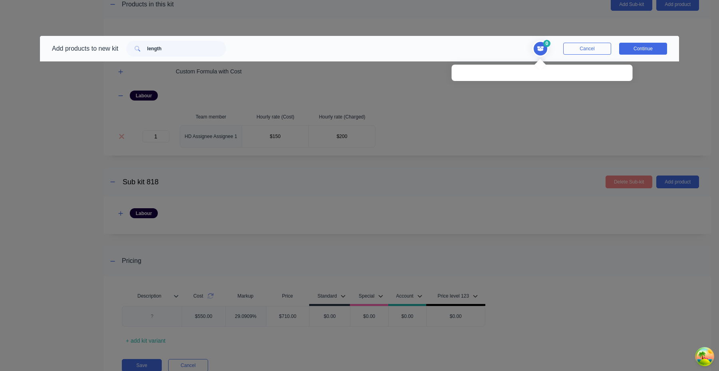
click at [183, 38] on div "Add products to new kit length" at bounding box center [137, 49] width 194 height 26
click at [183, 50] on input "length" at bounding box center [186, 49] width 79 height 16
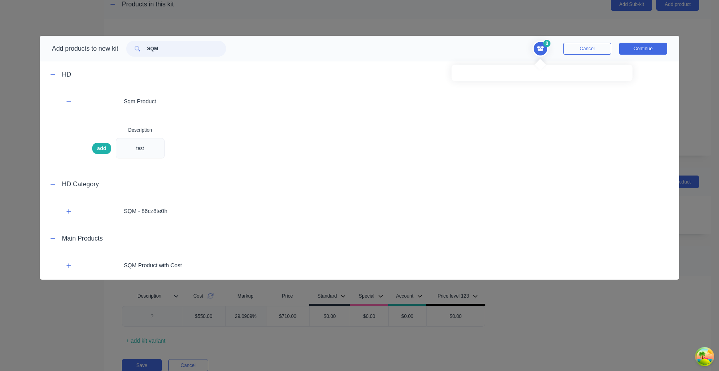
type input "SQM"
click at [105, 147] on span "add" at bounding box center [101, 149] width 9 height 8
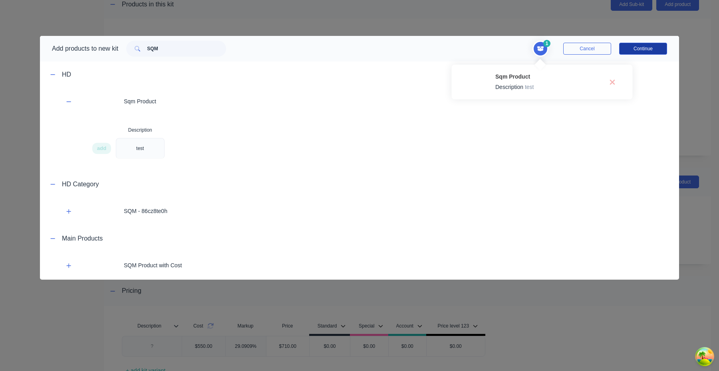
click at [651, 46] on button "Continue" at bounding box center [643, 49] width 48 height 12
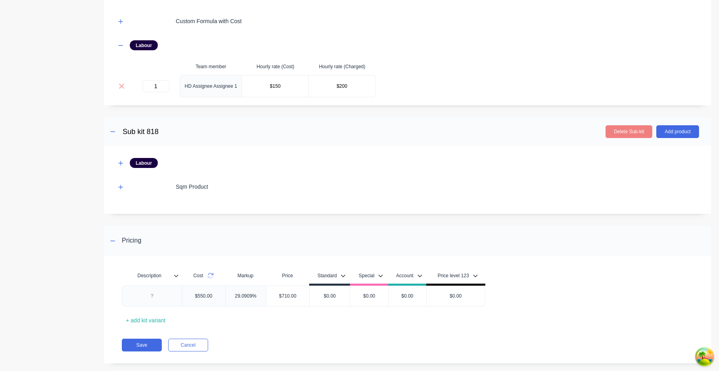
scroll to position [460, 0]
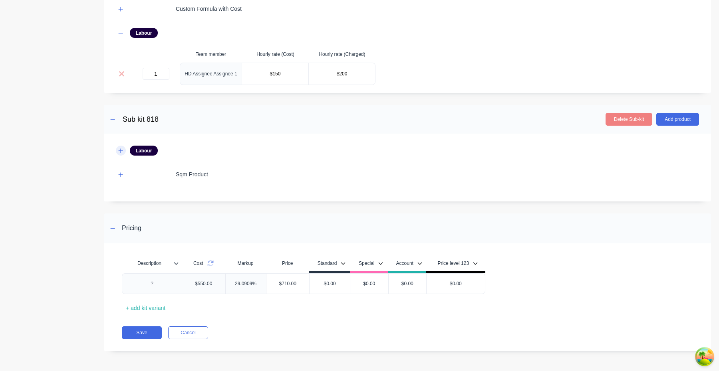
click at [119, 147] on button "button" at bounding box center [121, 151] width 10 height 10
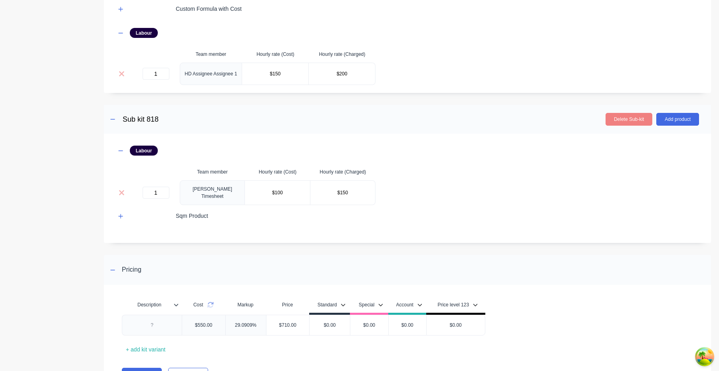
click at [125, 193] on button at bounding box center [121, 192] width 11 height 9
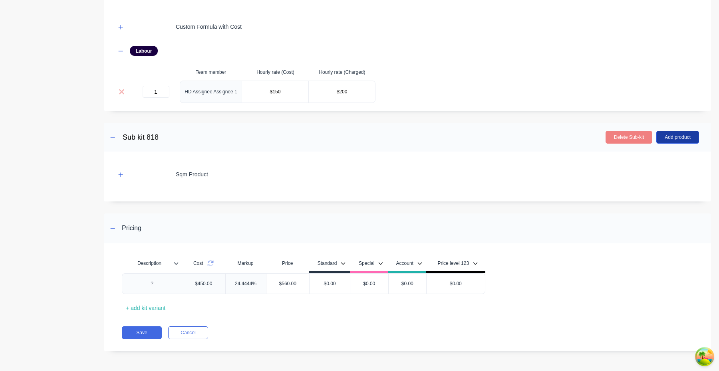
click at [683, 135] on button "Add product" at bounding box center [677, 137] width 43 height 13
click at [660, 172] on div "Labour" at bounding box center [660, 174] width 61 height 12
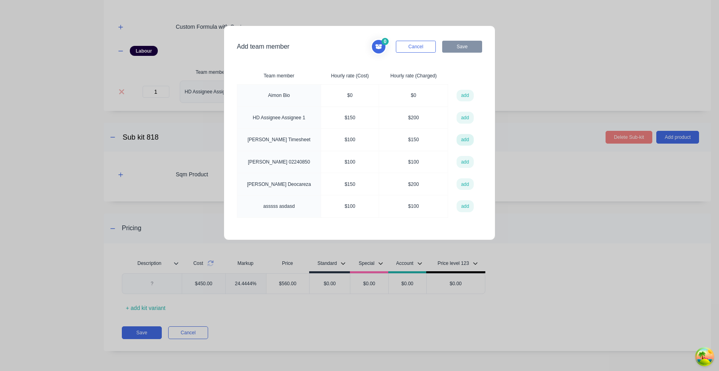
click at [467, 138] on button "add" at bounding box center [464, 140] width 17 height 12
click at [470, 43] on button "Save" at bounding box center [462, 47] width 40 height 12
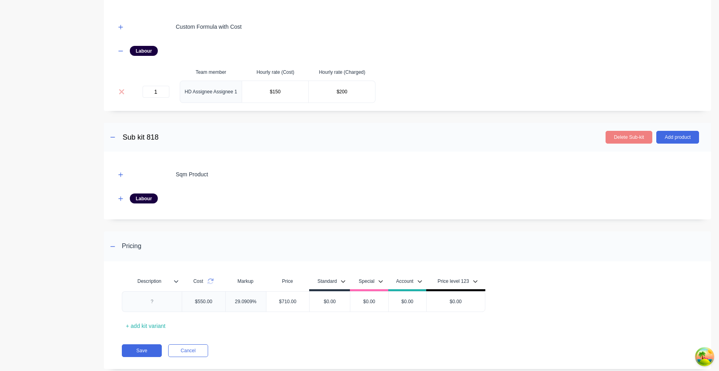
scroll to position [460, 0]
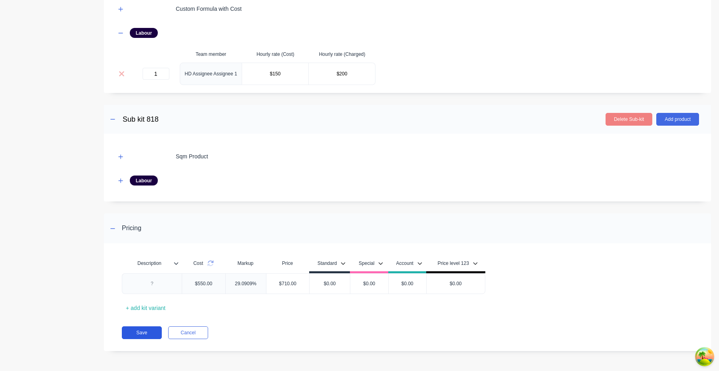
click at [143, 329] on button "Save" at bounding box center [142, 333] width 40 height 13
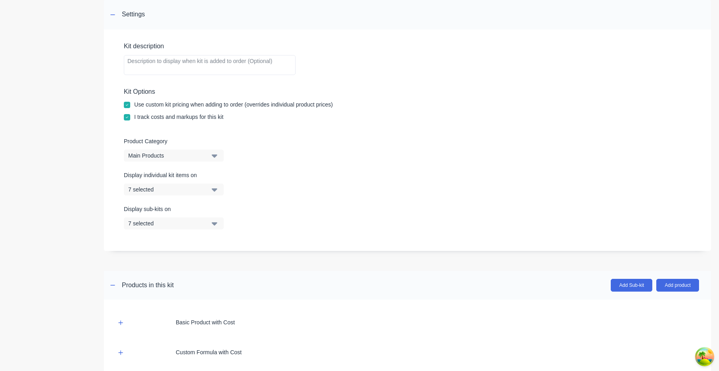
scroll to position [0, 0]
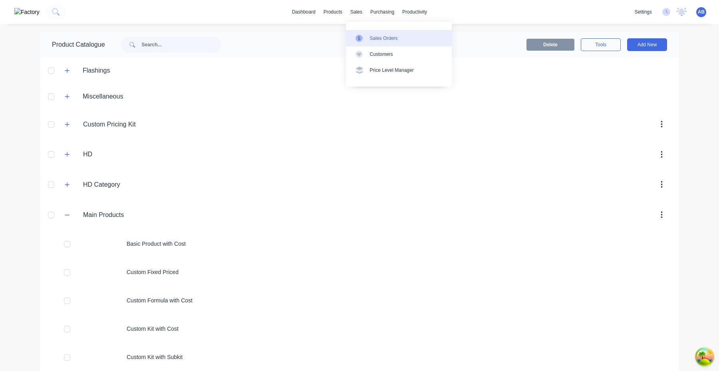
click at [375, 30] on link "Sales Orders" at bounding box center [399, 38] width 106 height 16
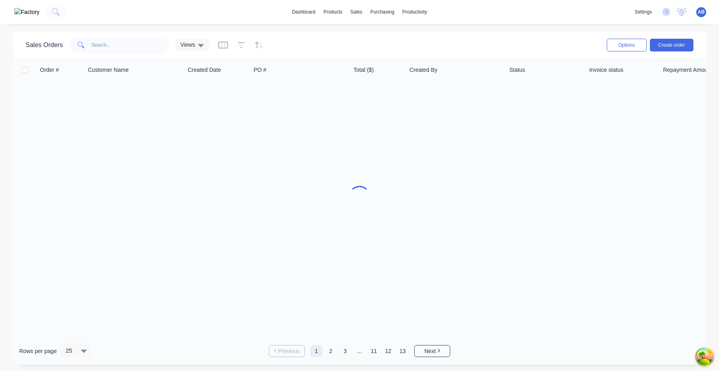
click at [376, 34] on div "Sales Orders Views Options Create order" at bounding box center [359, 45] width 693 height 26
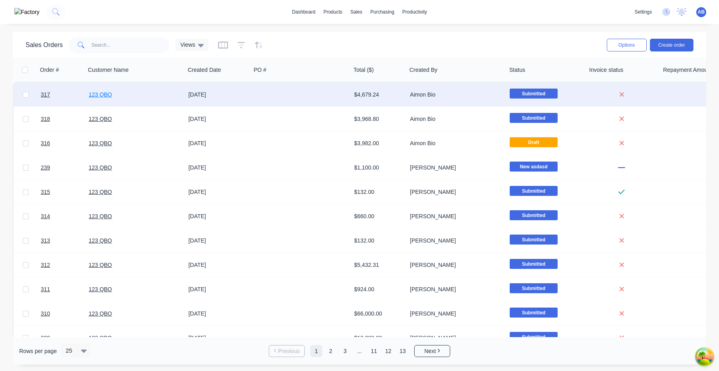
click at [108, 97] on link "123 QBO" at bounding box center [100, 94] width 23 height 6
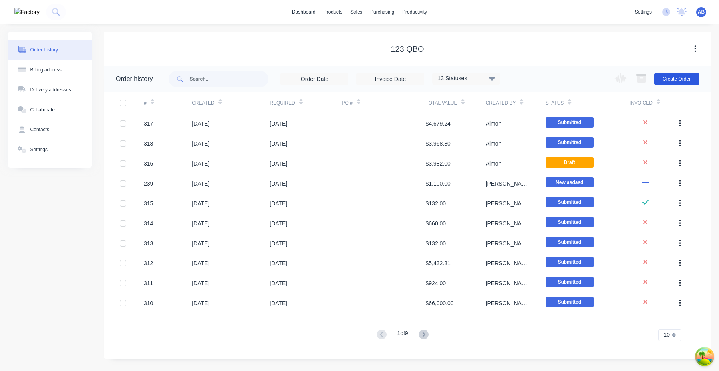
click at [670, 73] on button "Create Order" at bounding box center [676, 79] width 45 height 13
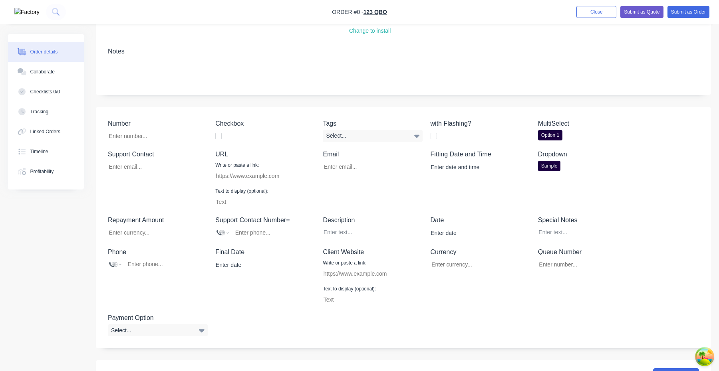
scroll to position [386, 0]
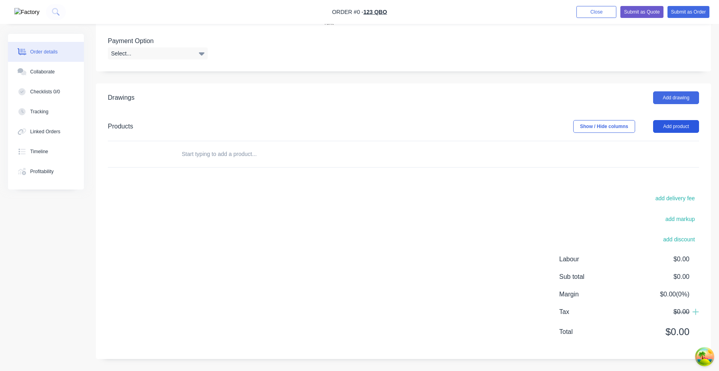
click at [681, 126] on button "Add product" at bounding box center [676, 126] width 46 height 13
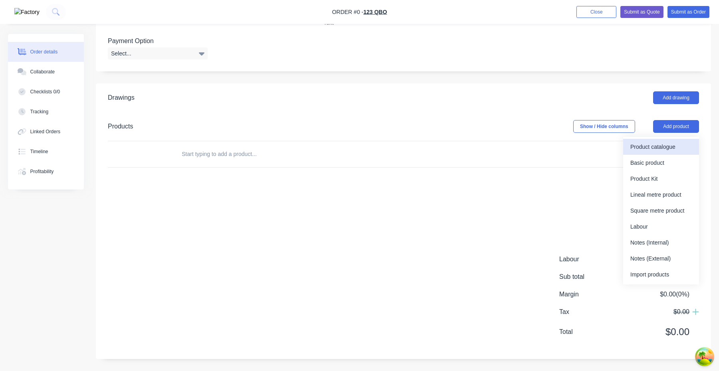
click at [667, 145] on div "Product catalogue" at bounding box center [660, 147] width 61 height 12
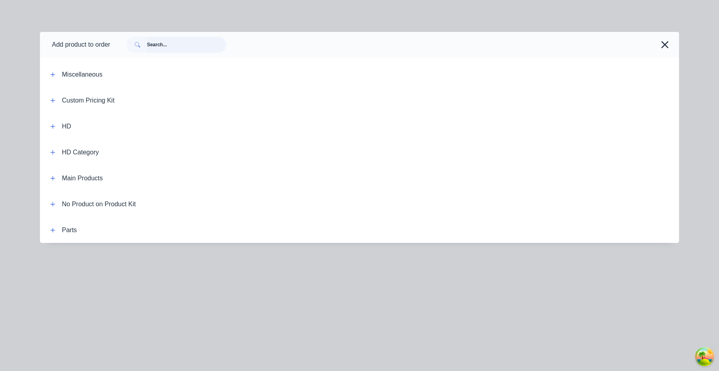
click at [196, 44] on input "text" at bounding box center [186, 45] width 79 height 16
paste input "Custom Kit with Subkit"
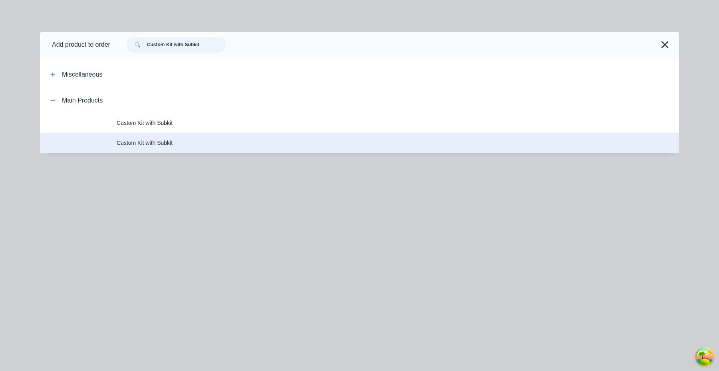
type input "Custom Kit with Subkit"
click at [171, 143] on span "Custom Kit with Subkit" at bounding box center [342, 143] width 450 height 8
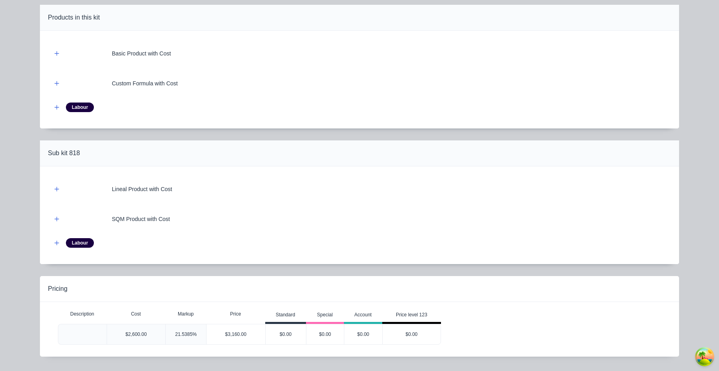
scroll to position [91, 0]
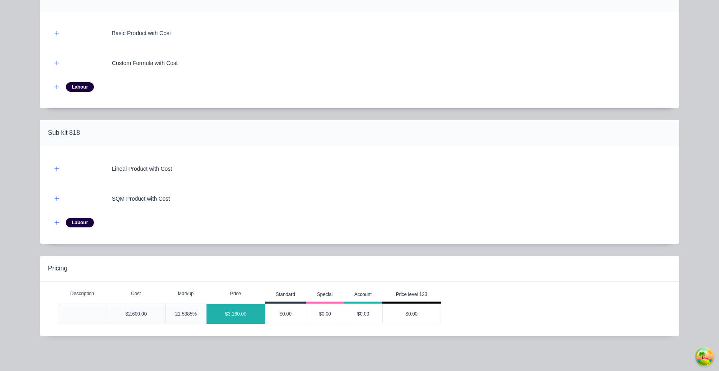
click at [237, 321] on div "$3,160.00" at bounding box center [235, 314] width 59 height 20
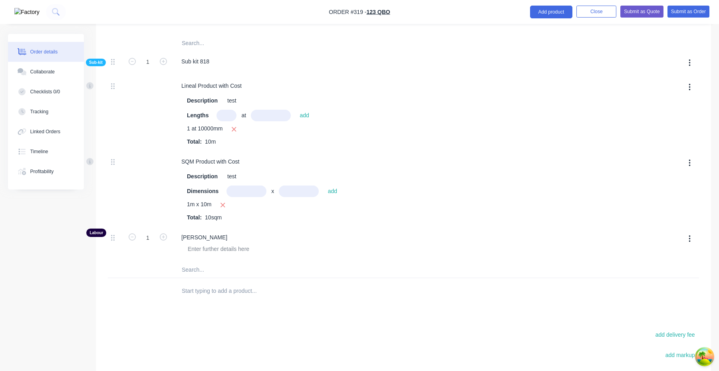
scroll to position [705, 0]
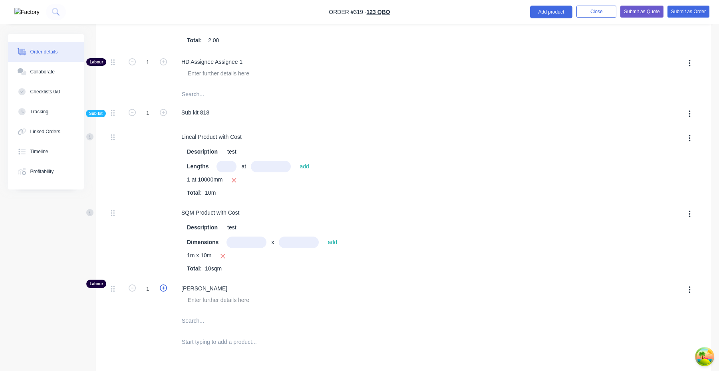
click at [160, 289] on icon "button" at bounding box center [163, 288] width 7 height 7
type input "$3,342.3077"
type input "$3,342.31"
type input "2"
click at [137, 292] on input "2" at bounding box center [147, 289] width 21 height 12
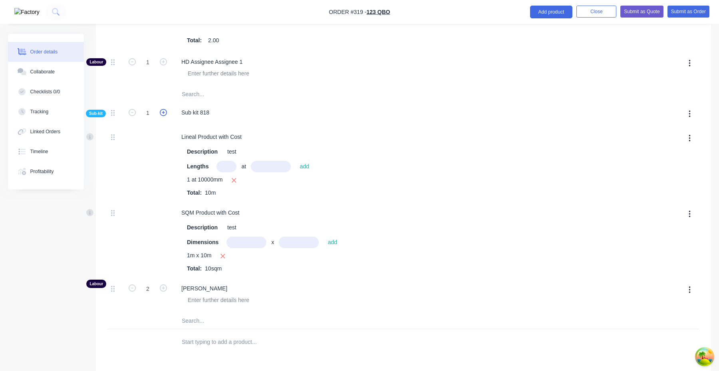
click at [161, 115] on icon "button" at bounding box center [163, 112] width 7 height 7
type input "$3,706.9231"
type input "$3,706.92"
type input "2"
type input "4"
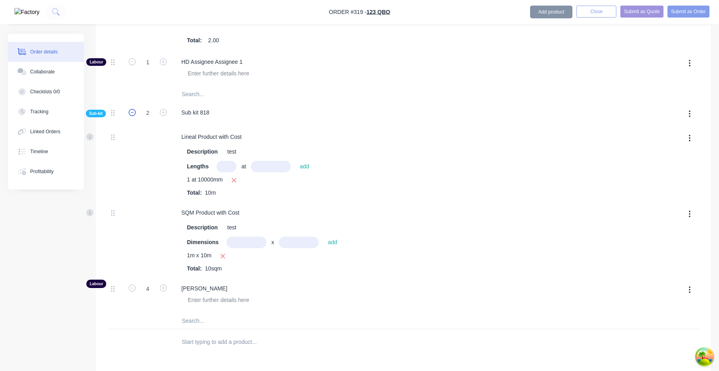
click at [135, 113] on icon "button" at bounding box center [132, 112] width 7 height 7
type input "$3,342.3077"
type input "$3,342.31"
type input "1"
type input "2"
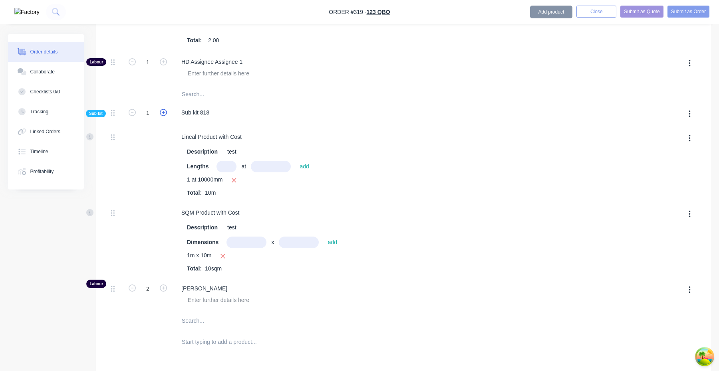
click at [164, 111] on icon "button" at bounding box center [163, 112] width 7 height 7
type input "$3,706.9231"
type input "$3,706.92"
type input "2"
type input "4"
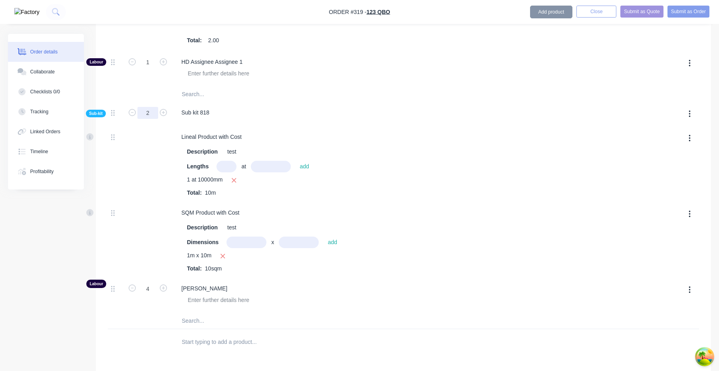
click at [137, 114] on input "2" at bounding box center [147, 113] width 21 height 12
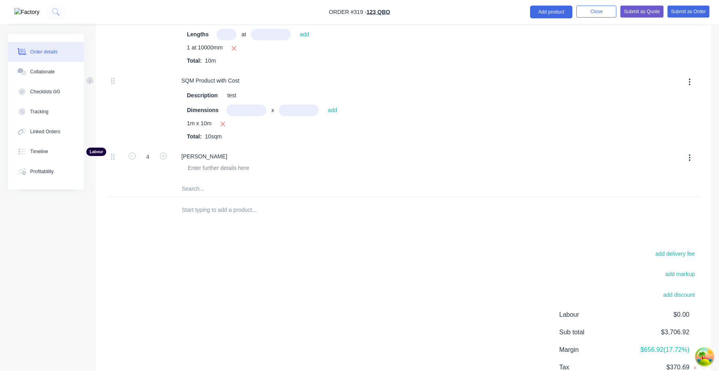
scroll to position [881, 0]
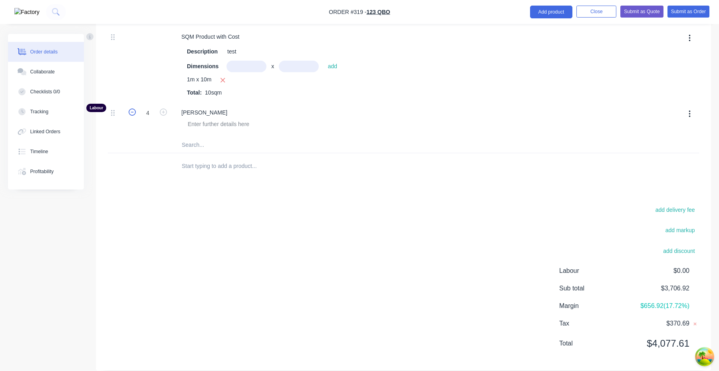
click at [132, 113] on icon "button" at bounding box center [132, 112] width 7 height 7
type input "$3,524.6154"
type input "$3,524.62"
type input "3"
click at [132, 113] on icon "button" at bounding box center [132, 112] width 7 height 7
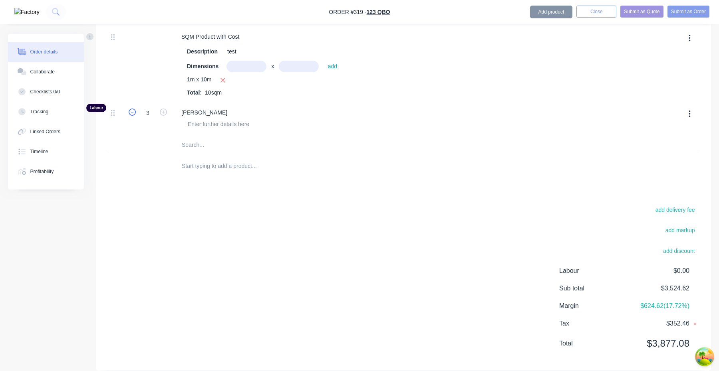
type input "$3,342.3077"
type input "$3,342.31"
type input "2"
click at [132, 113] on icon "button" at bounding box center [132, 112] width 7 height 7
type input "$3,160.00"
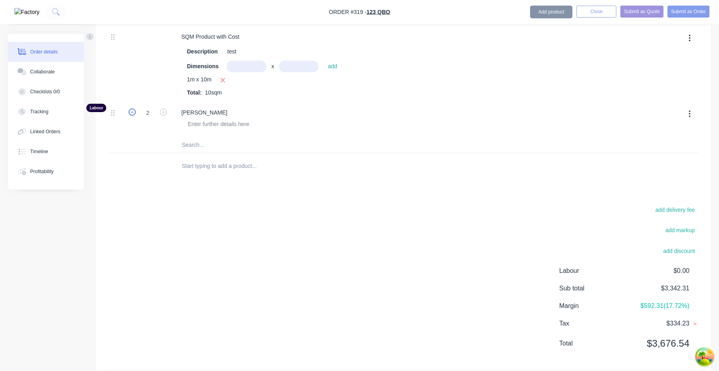
type input "$3,160.00"
type input "1"
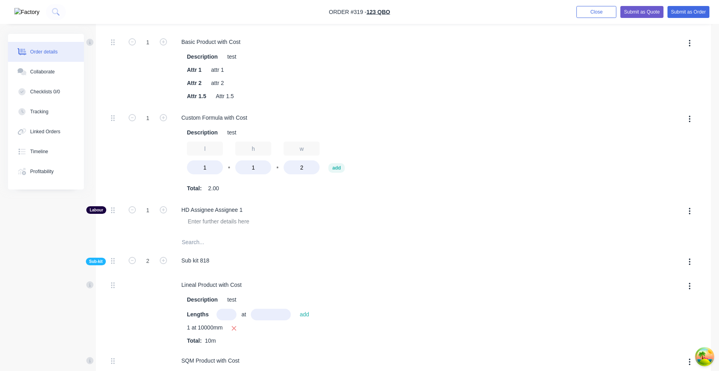
scroll to position [490, 0]
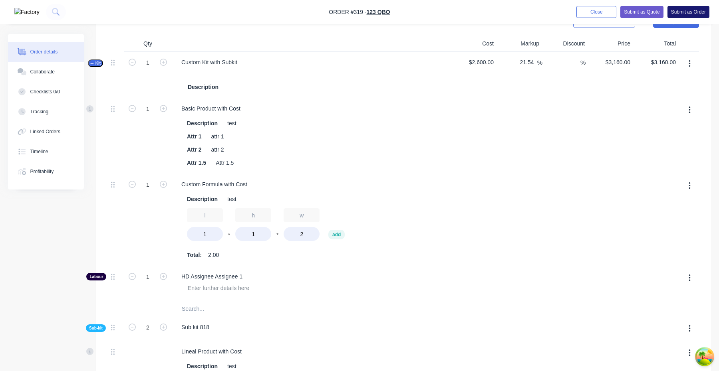
click at [695, 12] on button "Submit as Order" at bounding box center [688, 12] width 42 height 12
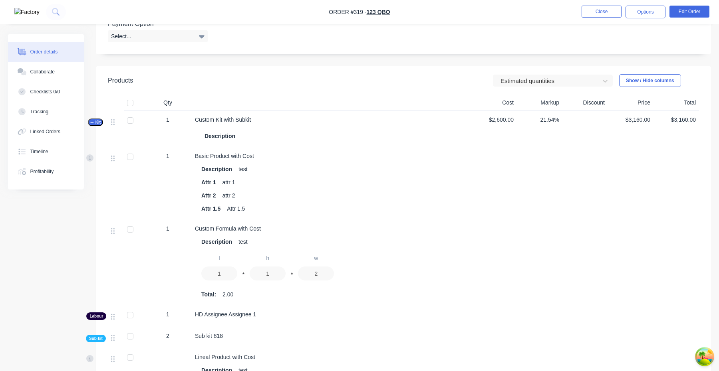
scroll to position [301, 0]
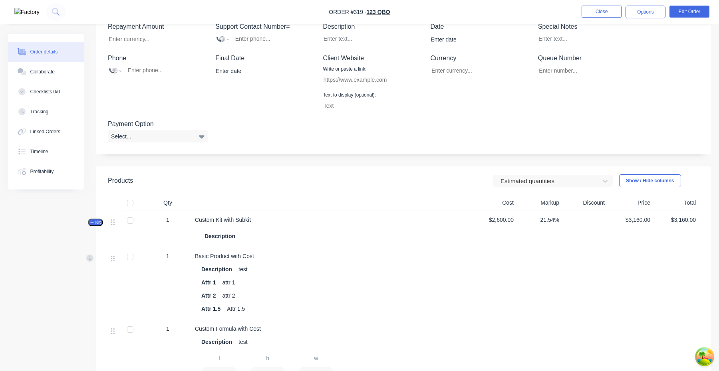
drag, startPoint x: 533, startPoint y: 183, endPoint x: 533, endPoint y: 188, distance: 4.4
click at [533, 184] on div at bounding box center [547, 181] width 96 height 10
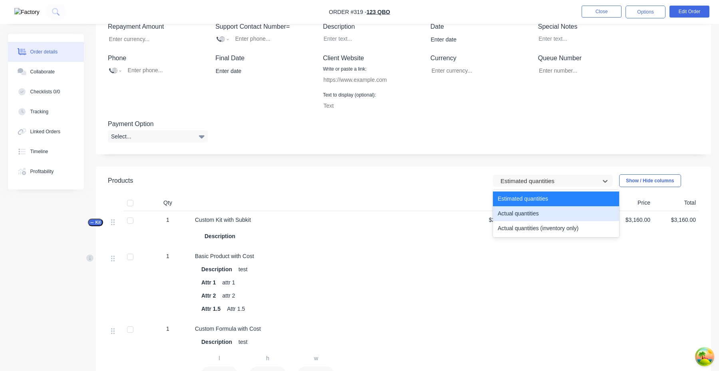
click at [522, 207] on div "Actual quantities" at bounding box center [556, 213] width 126 height 15
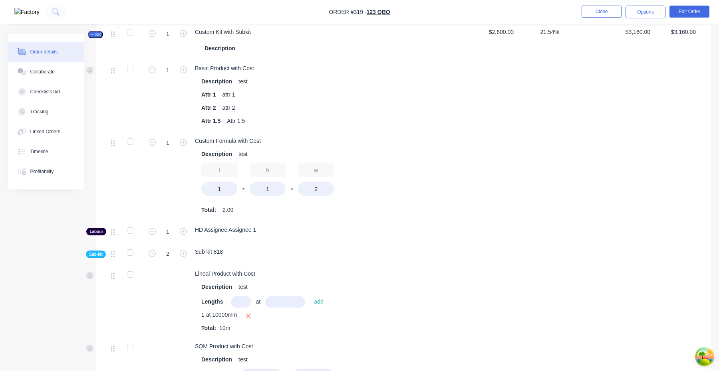
scroll to position [588, 0]
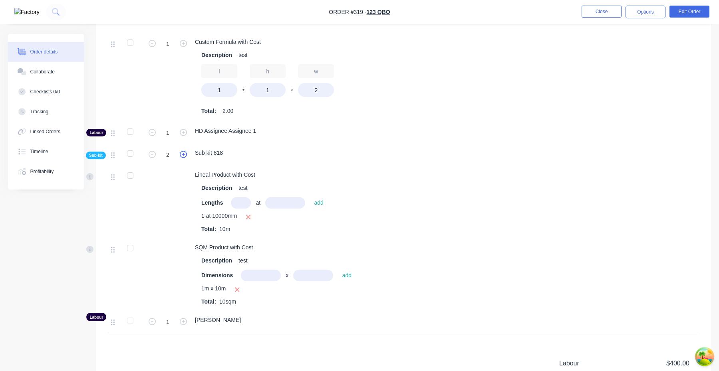
click at [185, 158] on icon "button" at bounding box center [183, 154] width 7 height 7
type input "3"
type input "1.5"
click at [151, 156] on icon "button" at bounding box center [152, 154] width 7 height 7
type input "2"
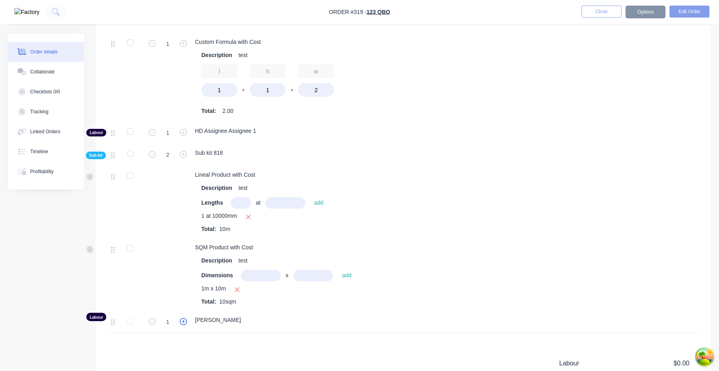
click at [181, 323] on icon "button" at bounding box center [183, 321] width 7 height 7
click at [159, 322] on input "3" at bounding box center [167, 322] width 21 height 12
click at [151, 322] on icon "button" at bounding box center [152, 321] width 7 height 7
type input "2"
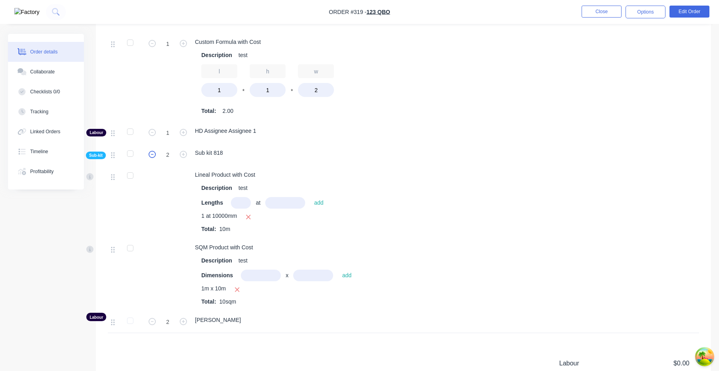
click at [153, 153] on icon "button" at bounding box center [152, 154] width 7 height 7
type input "1"
type input "0.5"
click at [153, 153] on icon "button" at bounding box center [152, 154] width 7 height 7
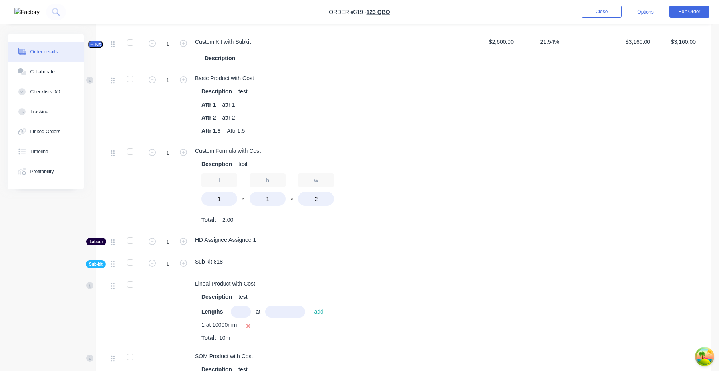
scroll to position [399, 0]
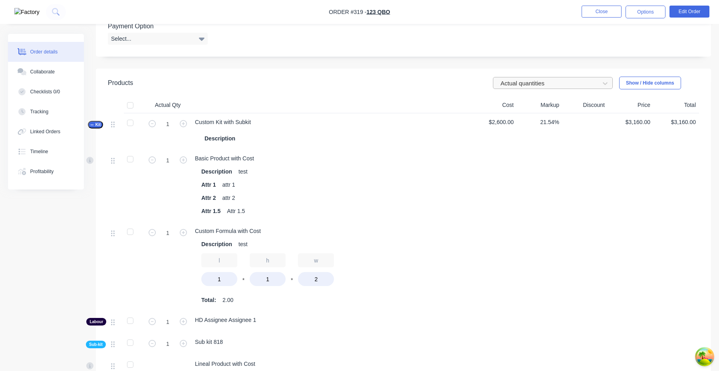
click at [533, 80] on div at bounding box center [547, 84] width 96 height 10
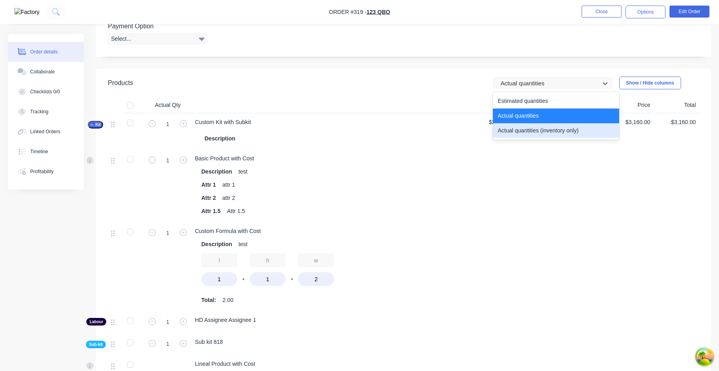
click at [532, 133] on div "Actual quantities (inventory only)" at bounding box center [556, 130] width 126 height 15
type input "0"
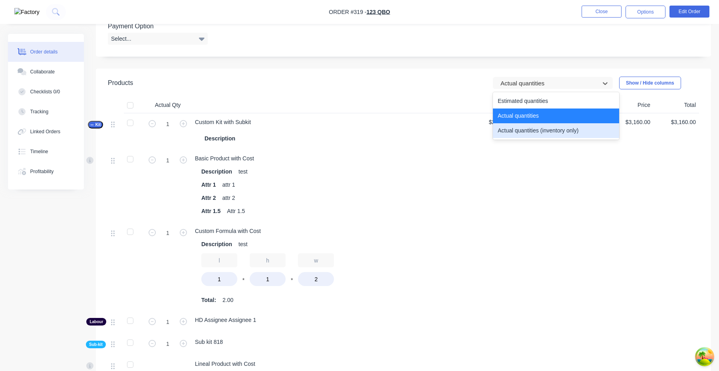
type input "0"
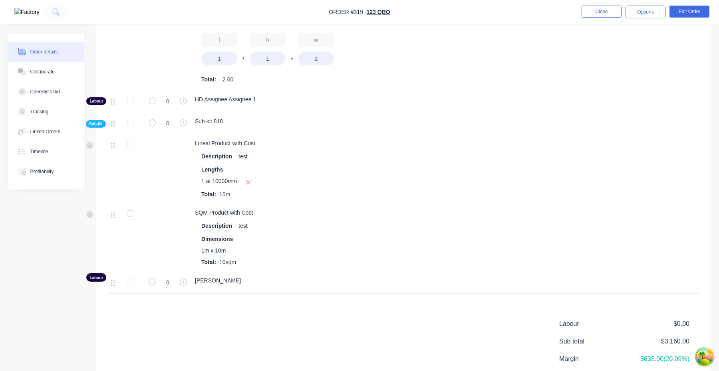
scroll to position [658, 0]
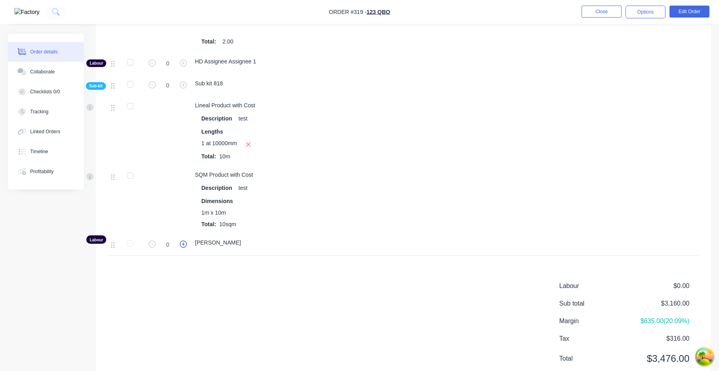
click at [181, 244] on icon "button" at bounding box center [183, 244] width 7 height 7
type input "2"
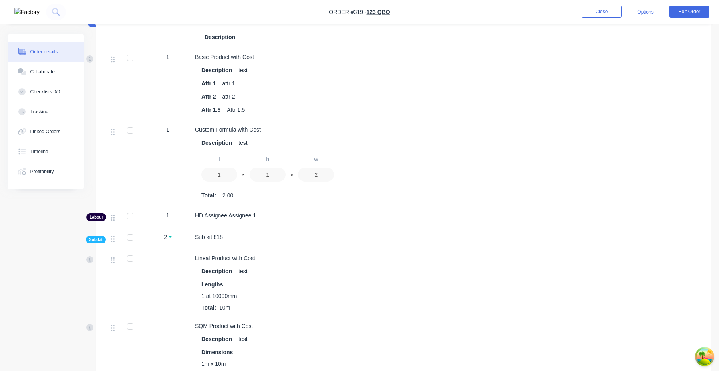
scroll to position [416, 0]
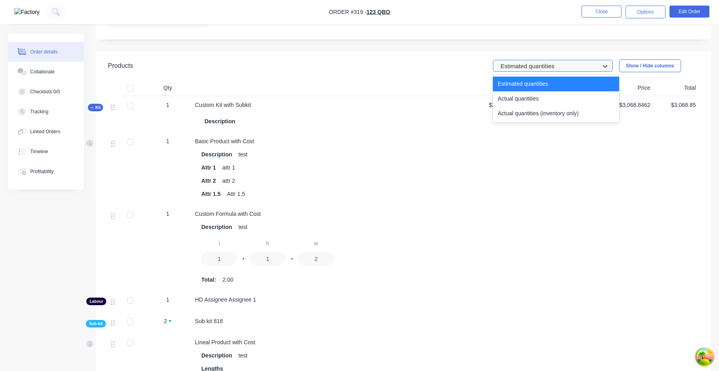
click at [555, 70] on div at bounding box center [547, 66] width 96 height 10
click at [547, 96] on div "Actual quantities" at bounding box center [556, 98] width 126 height 15
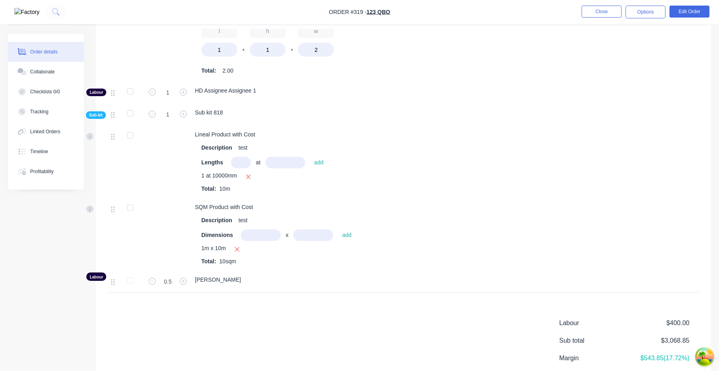
scroll to position [693, 0]
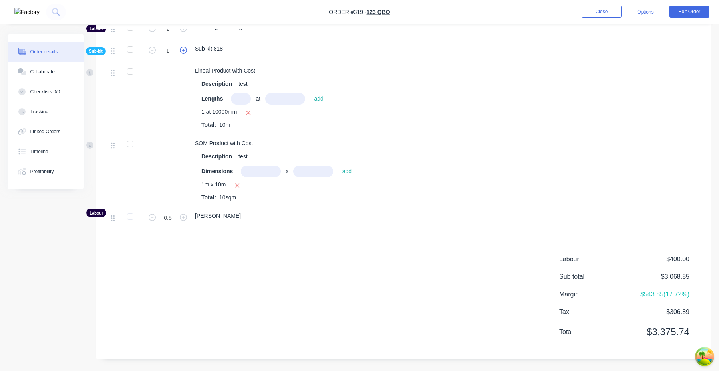
click at [183, 52] on icon "button" at bounding box center [183, 50] width 7 height 7
type input "2"
type input "1"
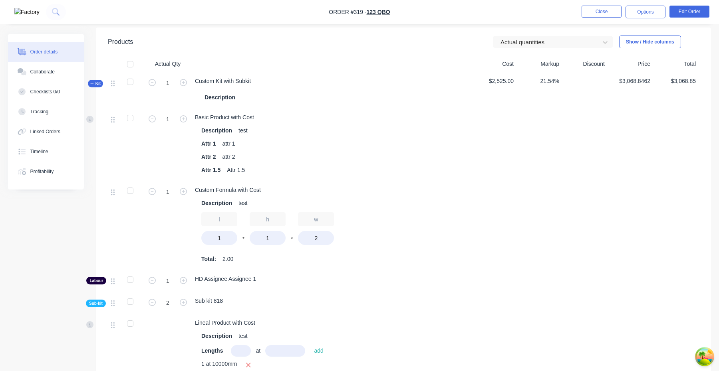
scroll to position [352, 0]
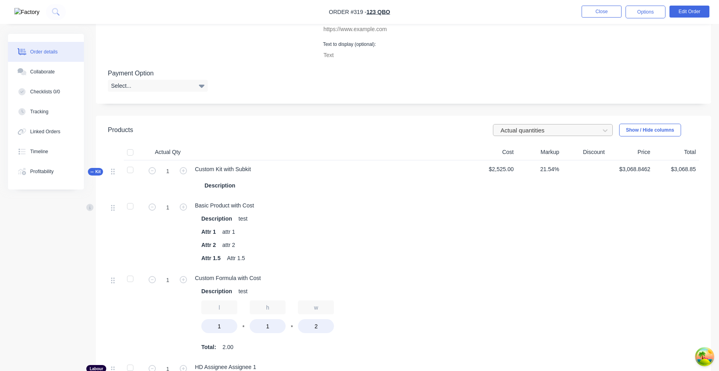
click at [524, 133] on div at bounding box center [547, 131] width 96 height 10
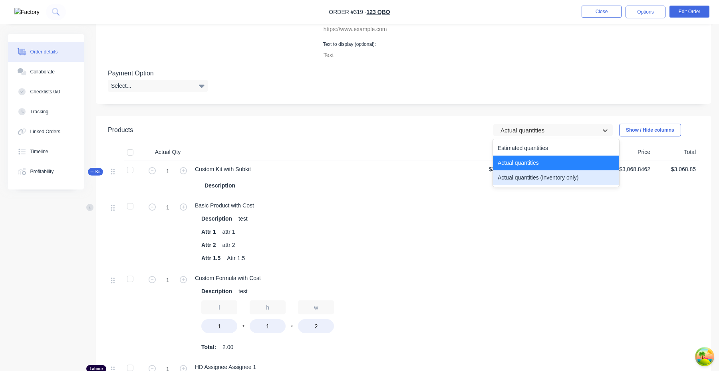
click at [523, 178] on div "Actual quantities (inventory only)" at bounding box center [556, 177] width 126 height 15
type input "0"
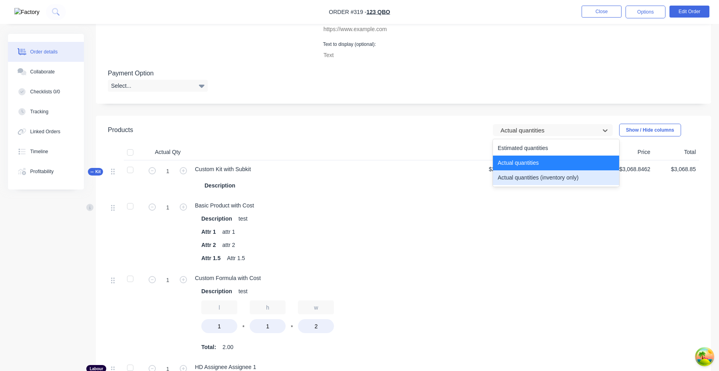
type input "0"
type input "2"
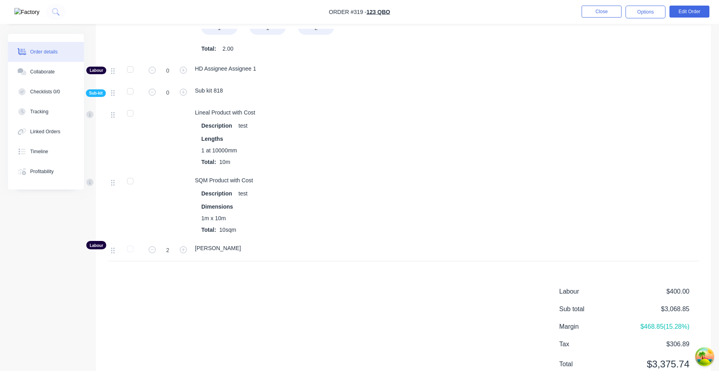
scroll to position [647, 0]
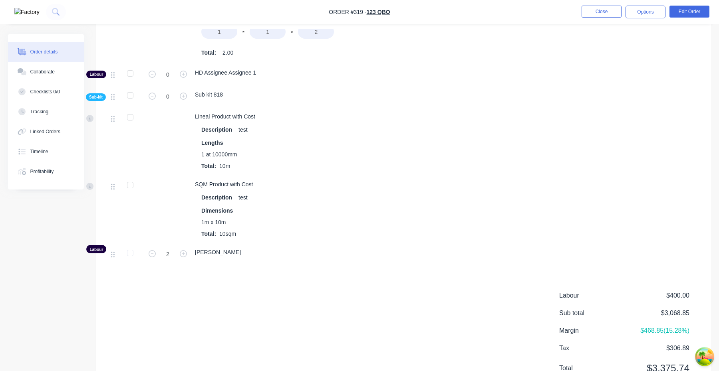
click at [185, 258] on form "2" at bounding box center [168, 254] width 42 height 12
